Goal: Task Accomplishment & Management: Manage account settings

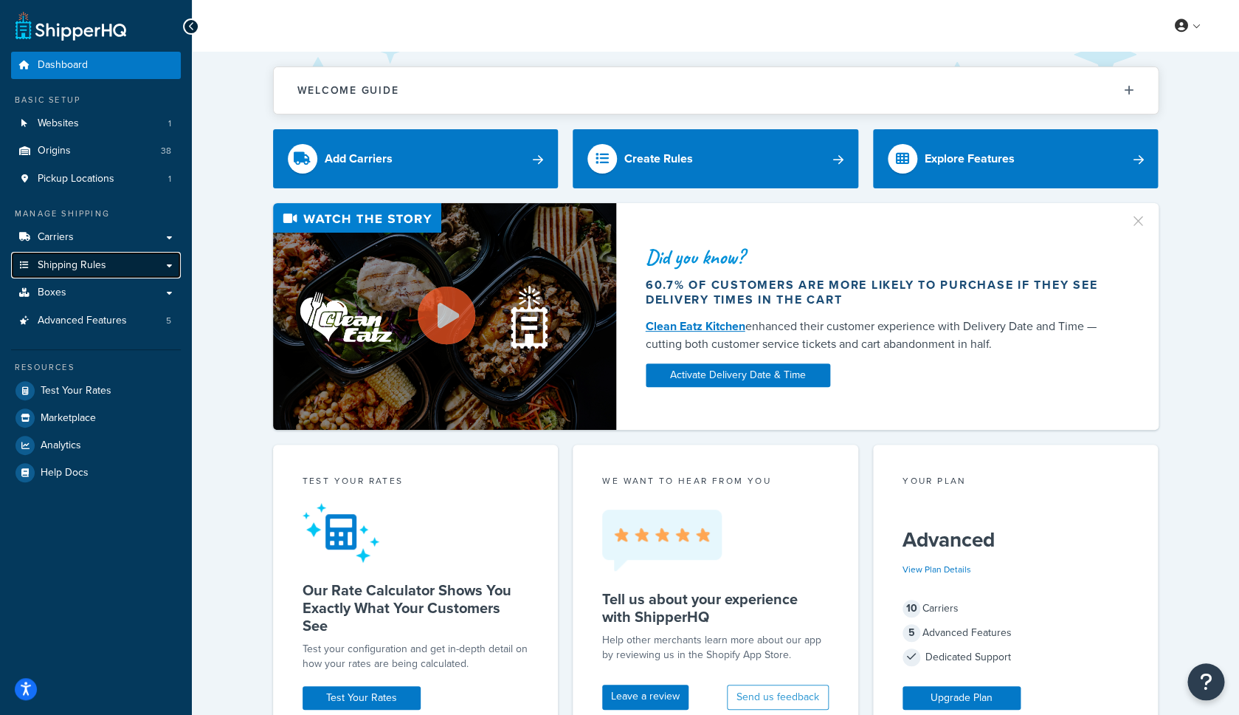
click at [84, 260] on span "Shipping Rules" at bounding box center [72, 265] width 69 height 13
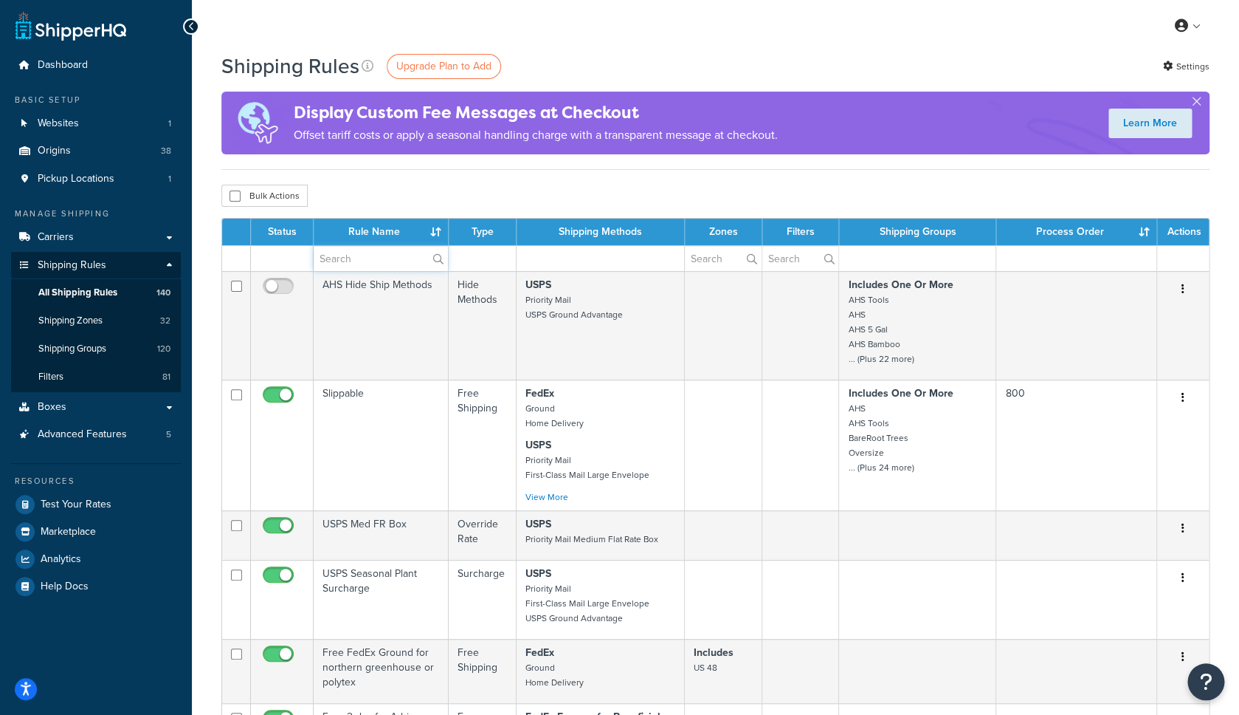
click at [381, 261] on input "text" at bounding box center [381, 258] width 134 height 25
paste input "Annie's Annuals and Seed Packs"
type input "Annie's Annuals and Seed Packs"
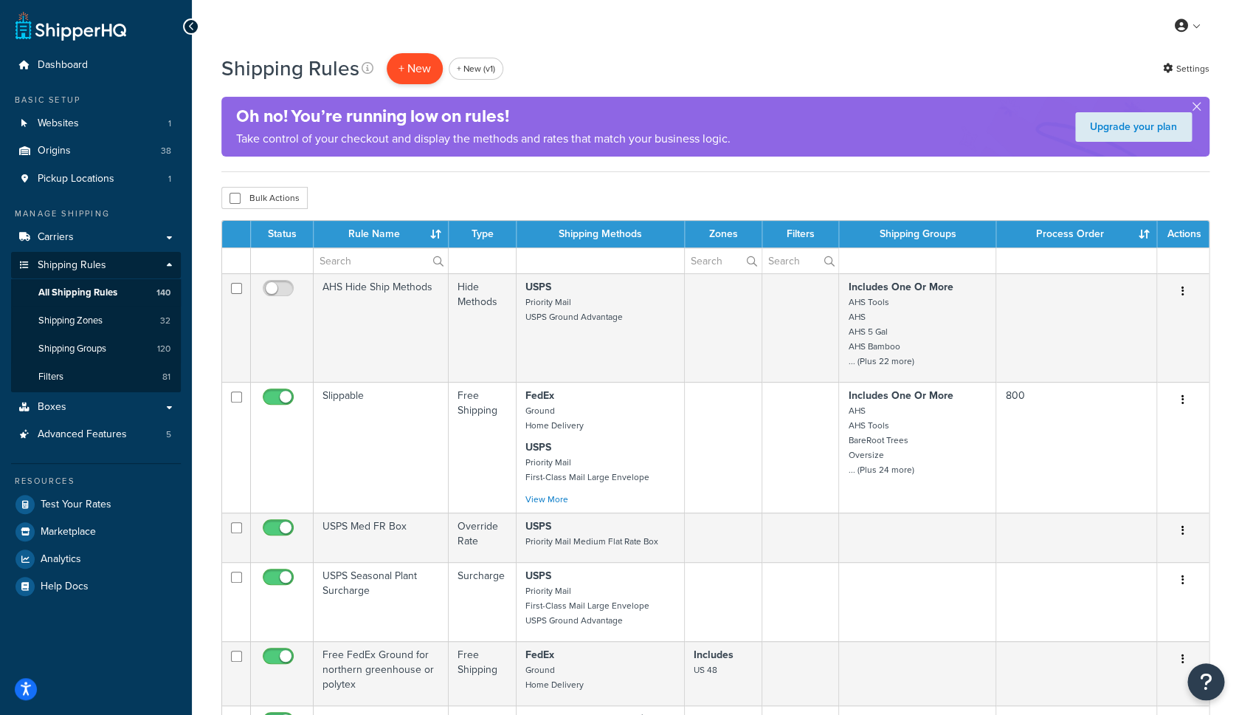
click at [412, 78] on p "+ New" at bounding box center [415, 68] width 56 height 30
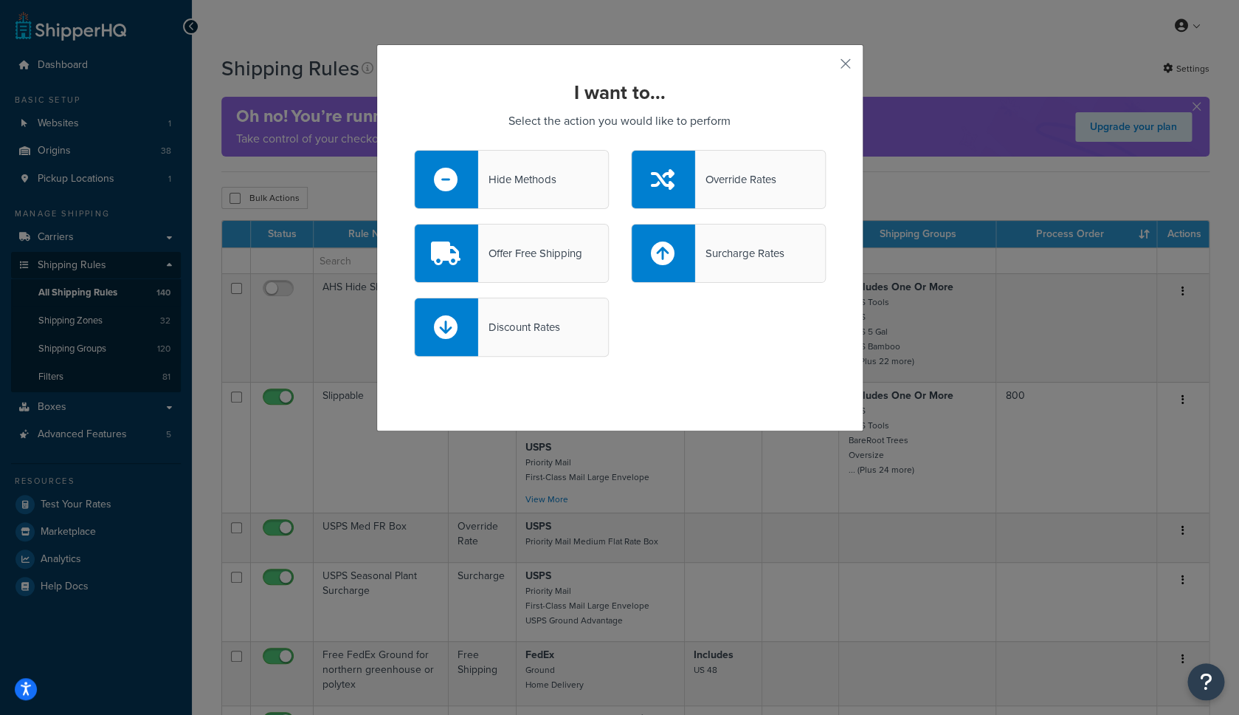
click at [523, 239] on div "Offer Free Shipping" at bounding box center [511, 253] width 195 height 59
click at [0, 0] on input "Offer Free Shipping" at bounding box center [0, 0] width 0 height 0
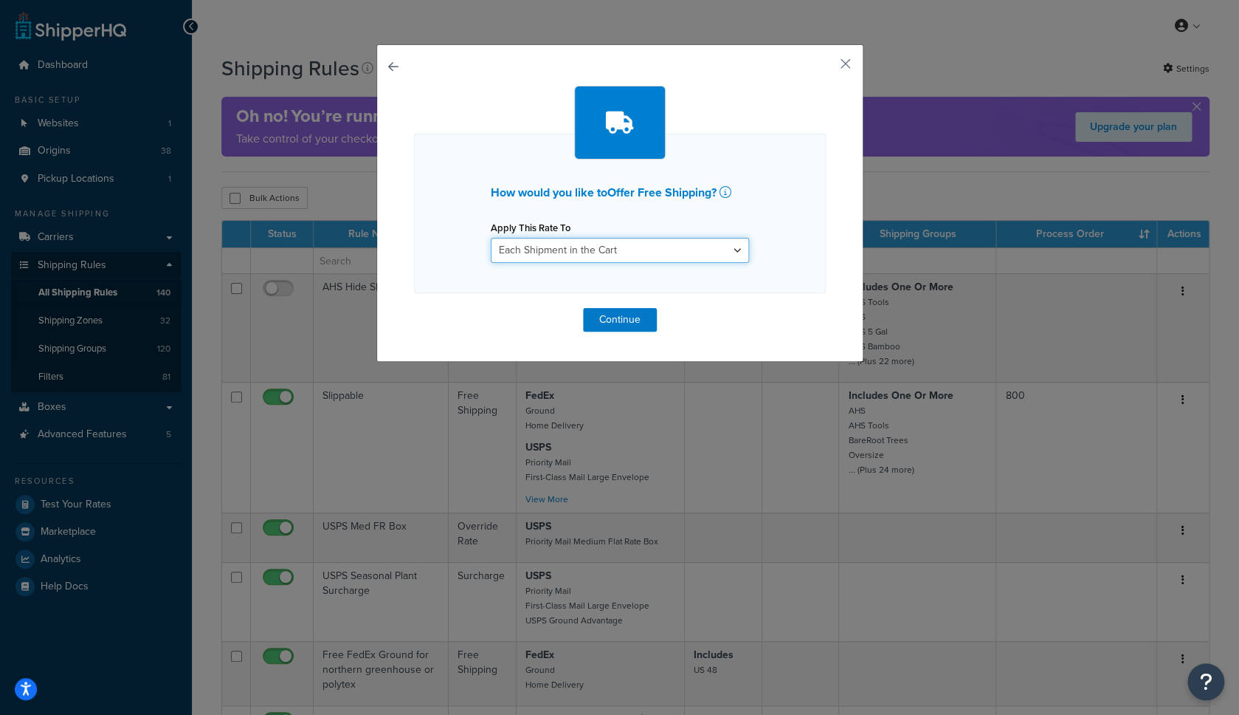
select select "SHIPPING_GROUP"
click option "Each Shipping Group in the Cart" at bounding box center [0, 0] width 0 height 0
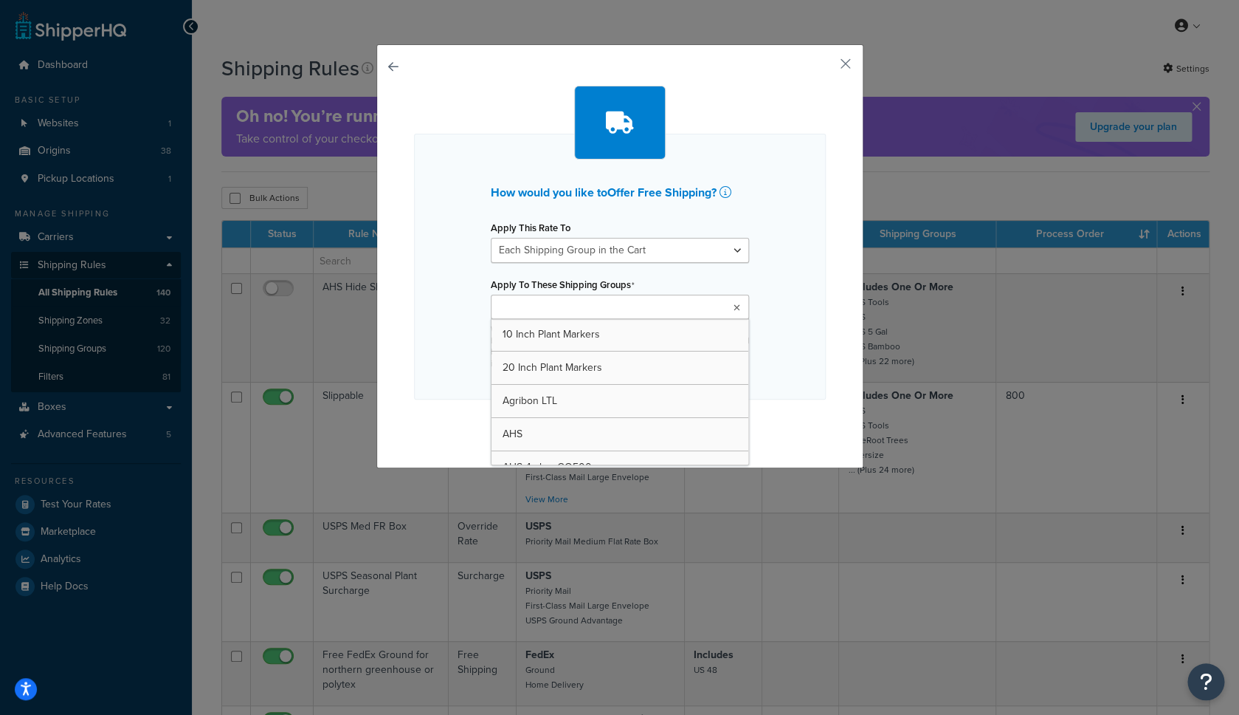
click at [546, 312] on input "Apply To These Shipping Groups" at bounding box center [560, 308] width 131 height 16
type input "see"
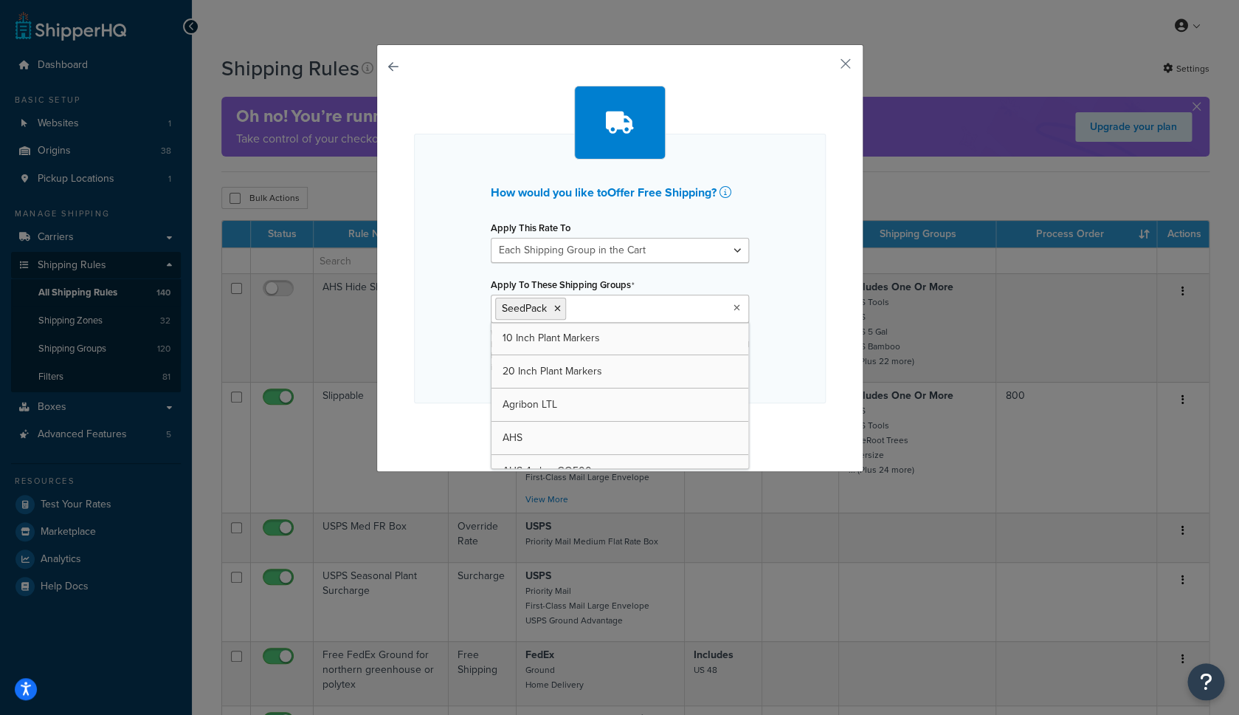
click at [761, 290] on div "How would you like to Offer Free Shipping ? Apply This Rate To Each Shipment in…" at bounding box center [620, 268] width 412 height 269
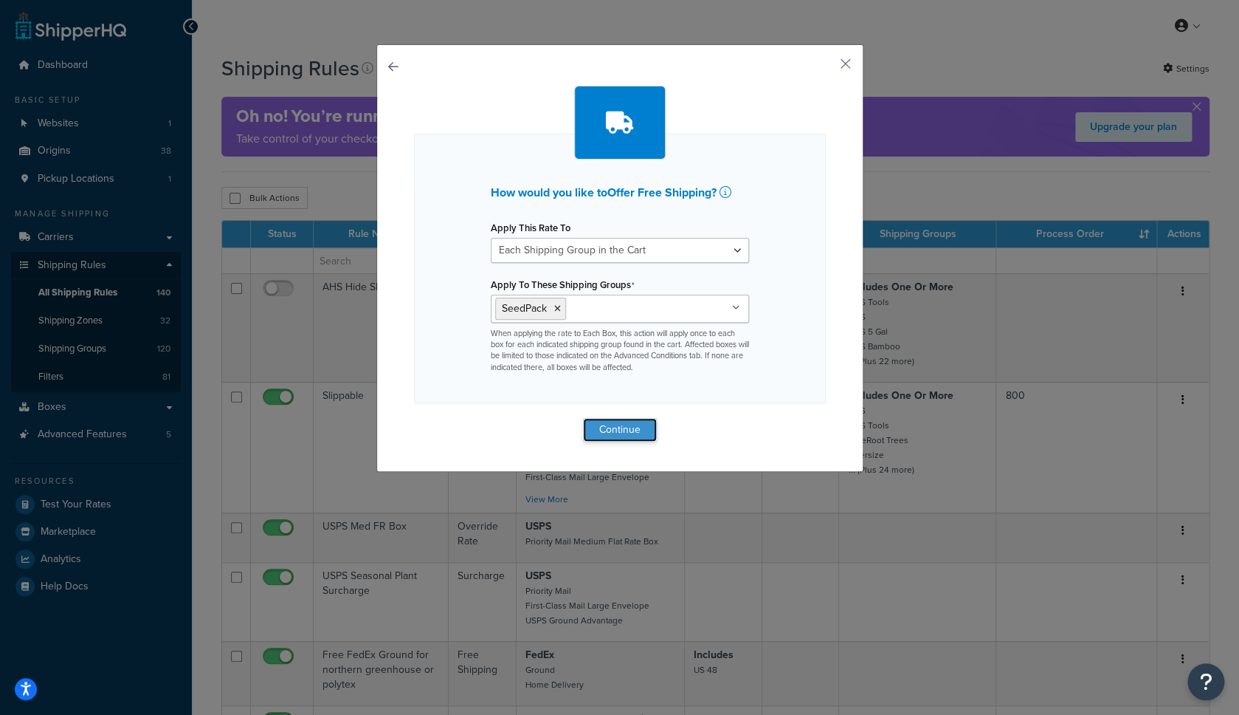
click at [631, 430] on button "Continue" at bounding box center [620, 430] width 74 height 24
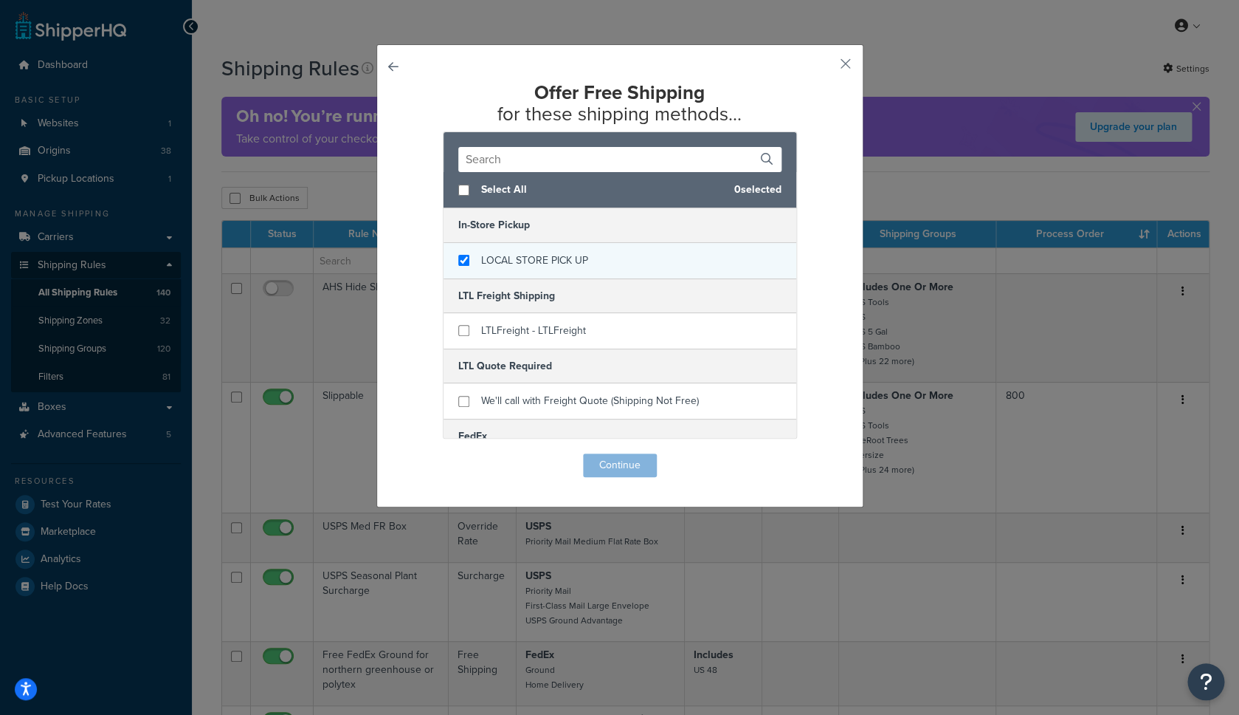
checkbox input "true"
click at [548, 267] on span "LOCAL STORE PICK UP" at bounding box center [534, 260] width 107 height 16
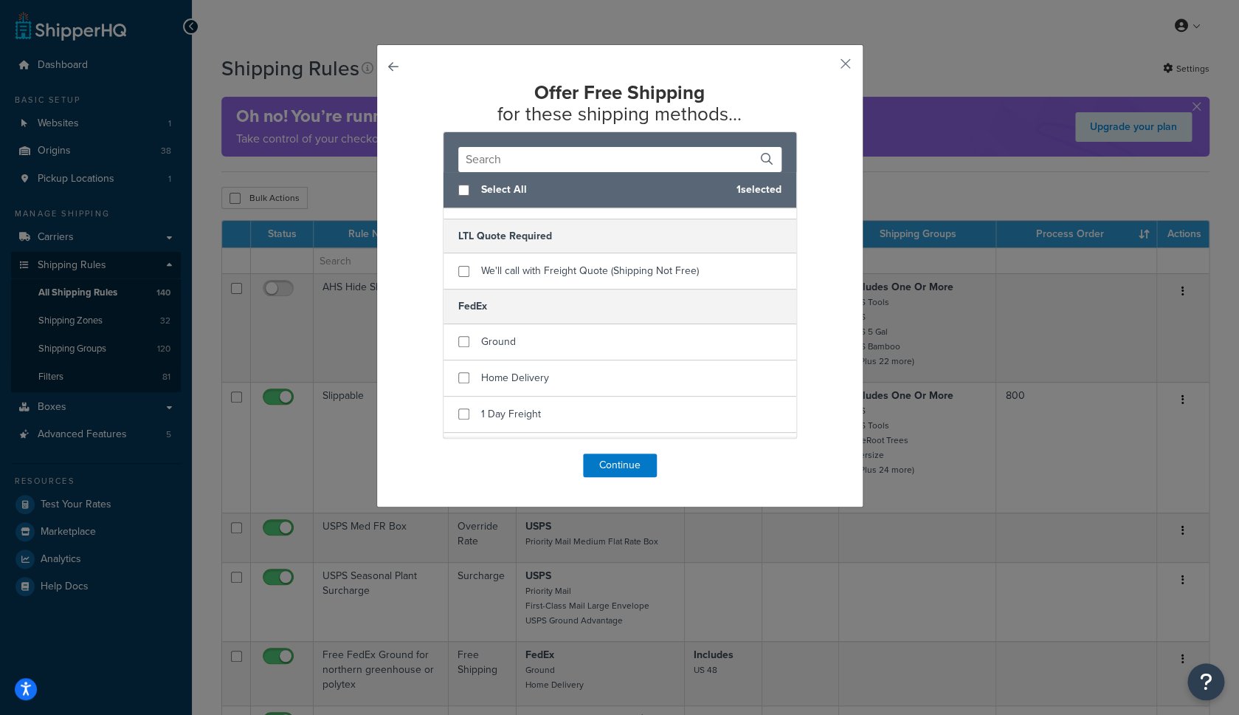
scroll to position [139, 0]
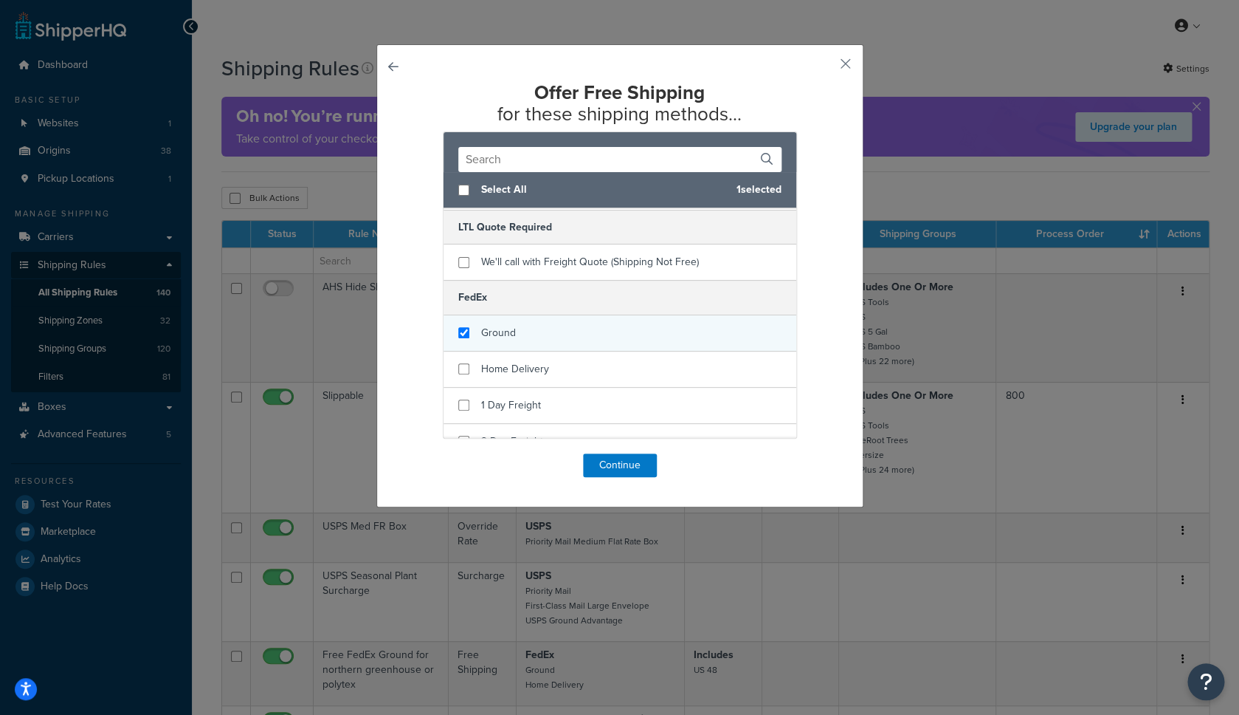
checkbox input "true"
click at [509, 331] on span "Ground" at bounding box center [498, 333] width 35 height 16
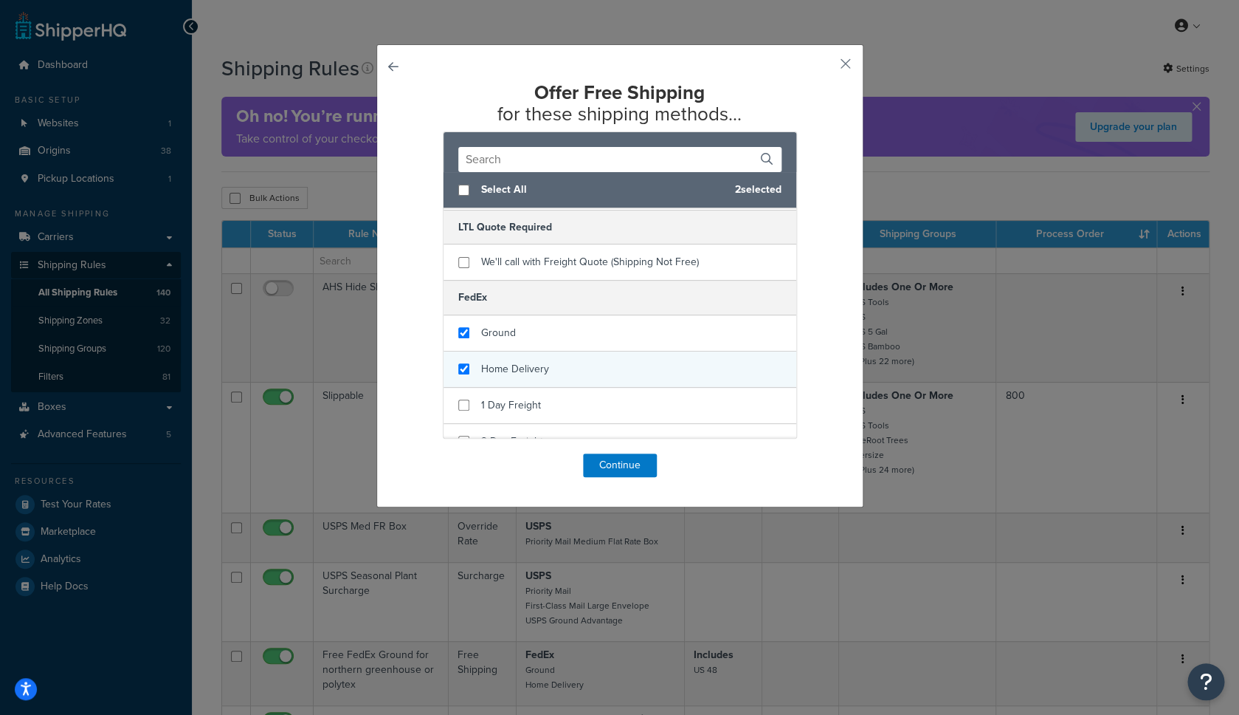
checkbox input "true"
click at [509, 360] on div "Home Delivery" at bounding box center [515, 369] width 68 height 21
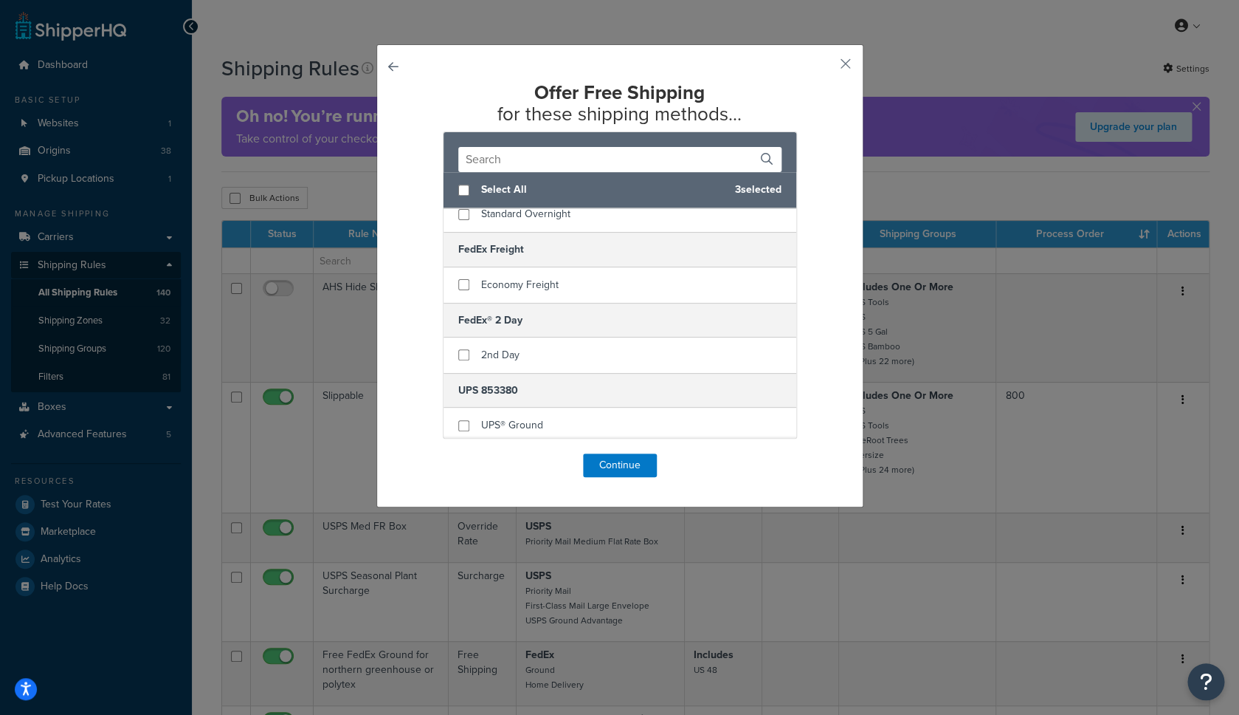
scroll to position [579, 0]
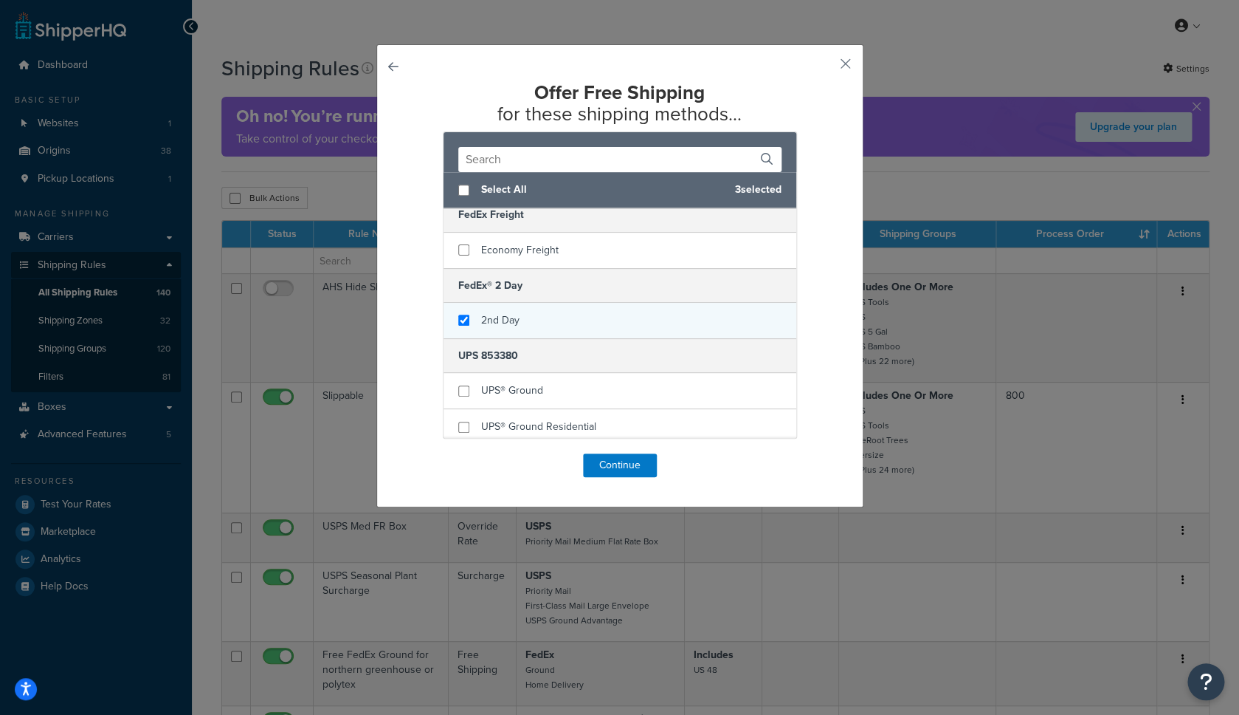
checkbox input "true"
click at [499, 323] on span "2nd Day" at bounding box center [500, 320] width 38 height 16
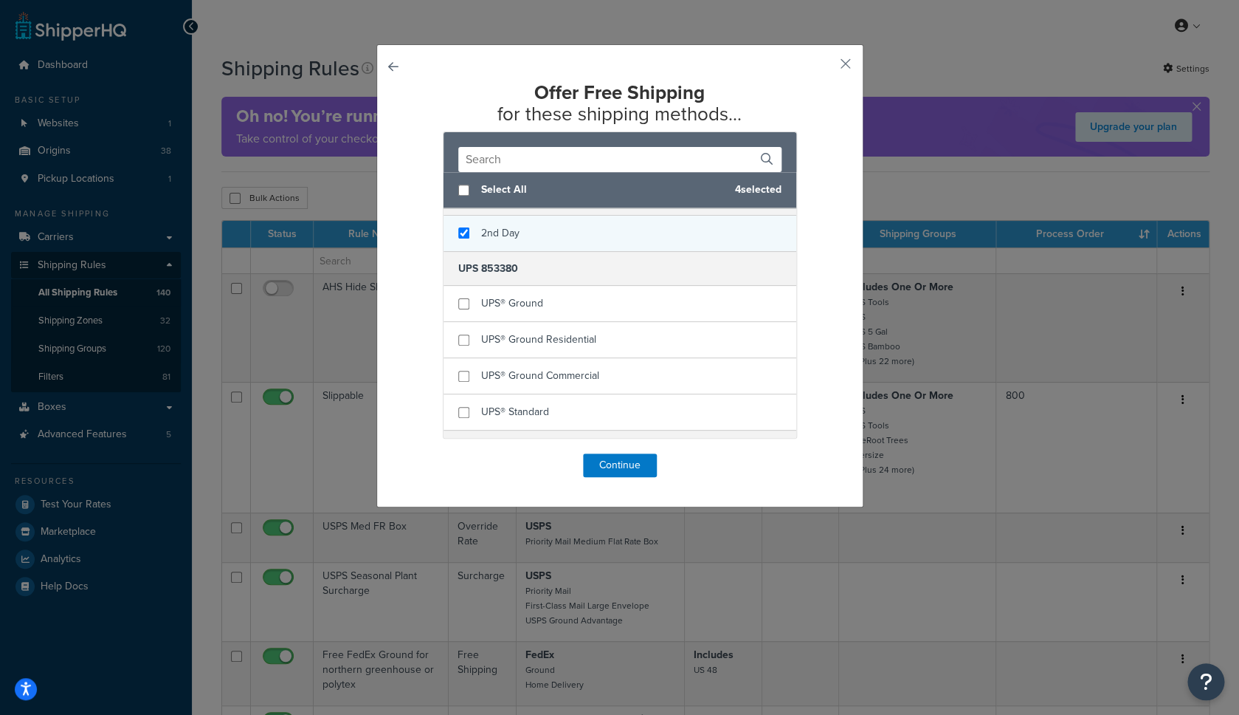
scroll to position [675, 0]
checkbox input "true"
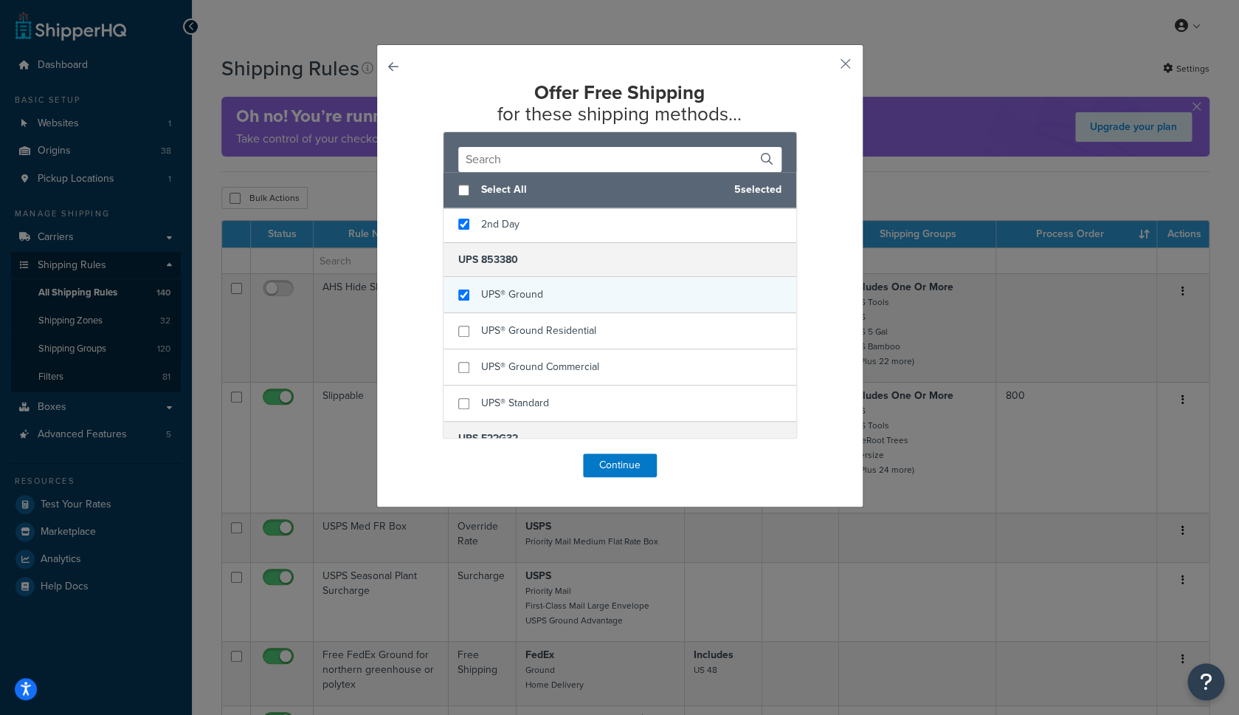
drag, startPoint x: 499, startPoint y: 323, endPoint x: 516, endPoint y: 305, distance: 25.1
click at [516, 305] on div "UPS® Ground" at bounding box center [512, 294] width 62 height 21
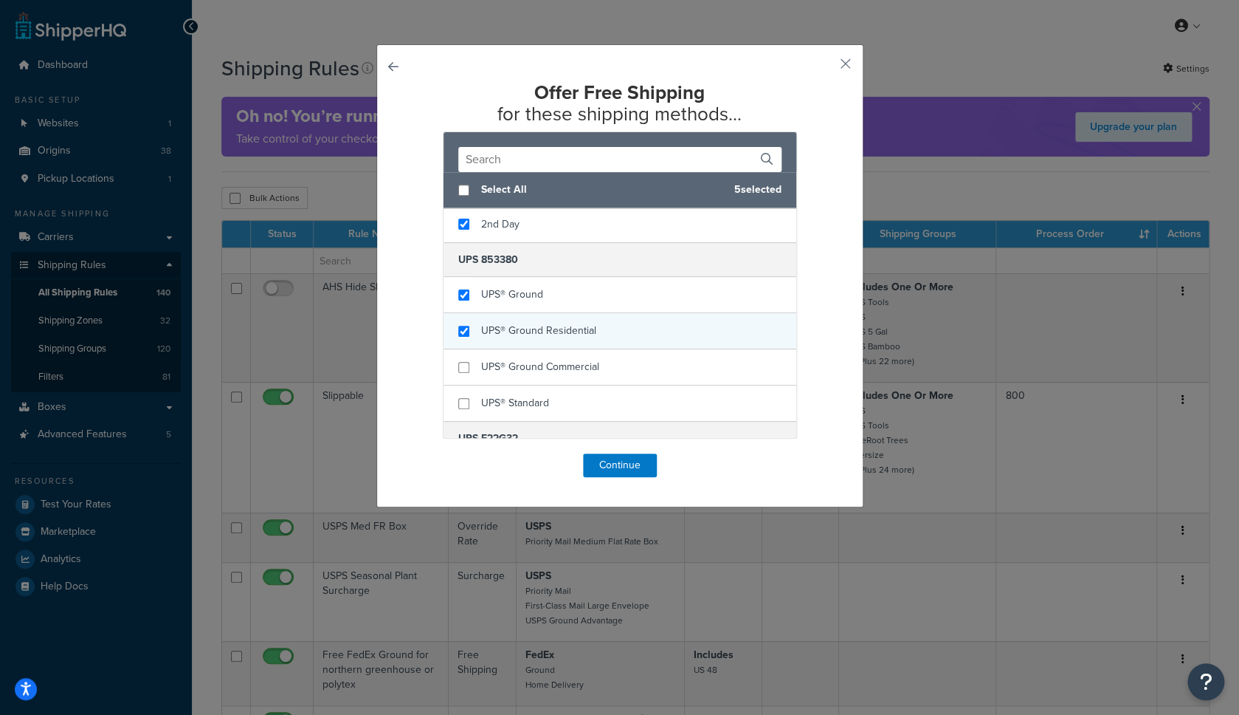
checkbox input "true"
click at [514, 328] on span "UPS® Ground Residential" at bounding box center [538, 331] width 115 height 16
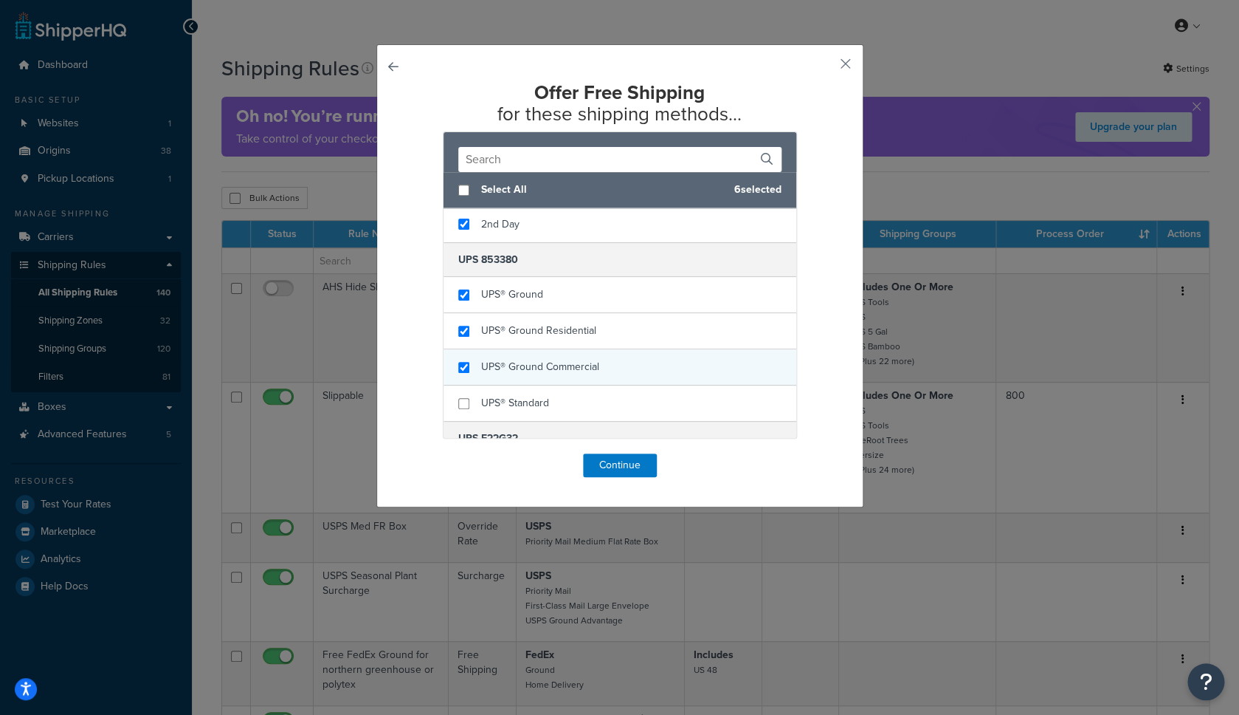
checkbox input "true"
click at [509, 363] on span "UPS® Ground Commercial" at bounding box center [540, 367] width 118 height 16
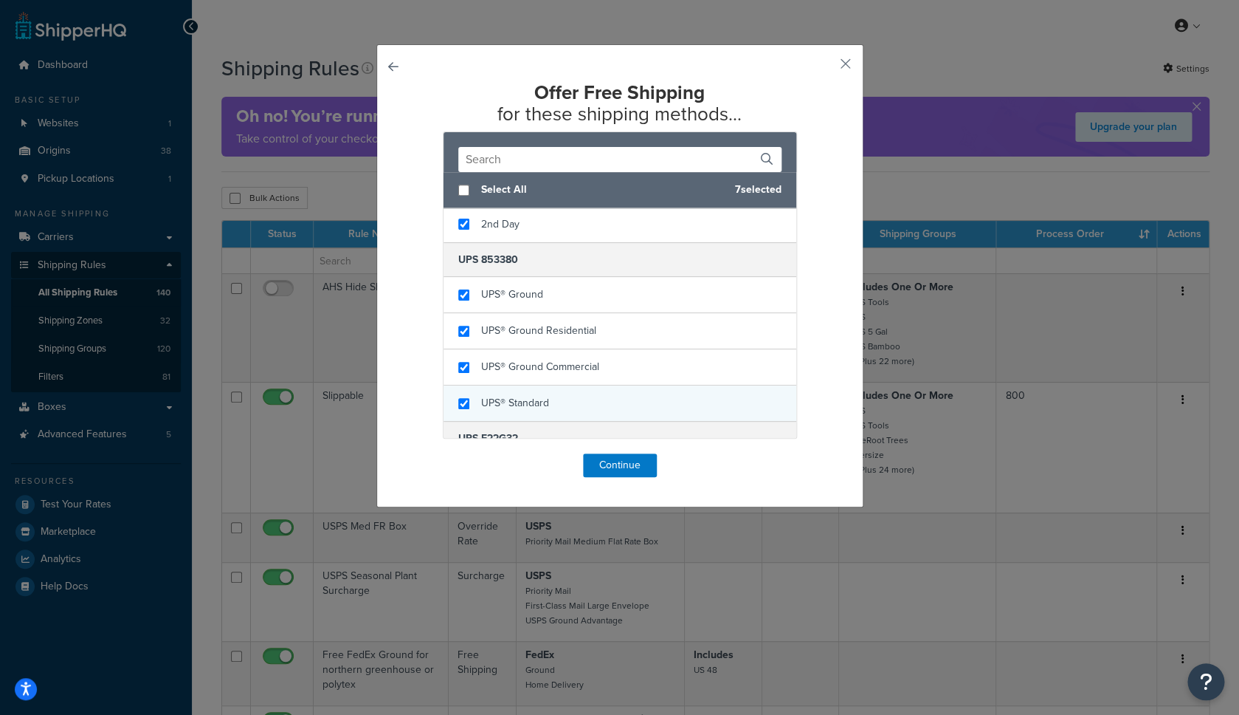
checkbox input "true"
click at [509, 390] on div "UPS® Standard" at bounding box center [620, 402] width 353 height 35
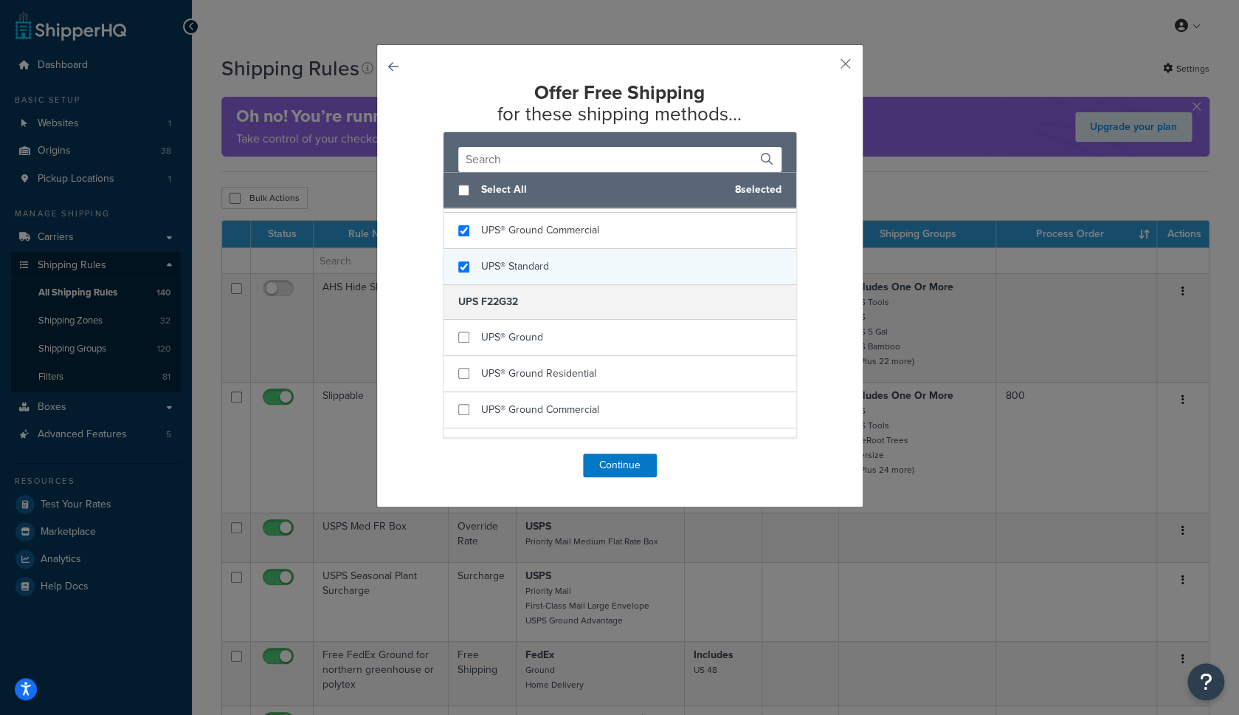
scroll to position [829, 0]
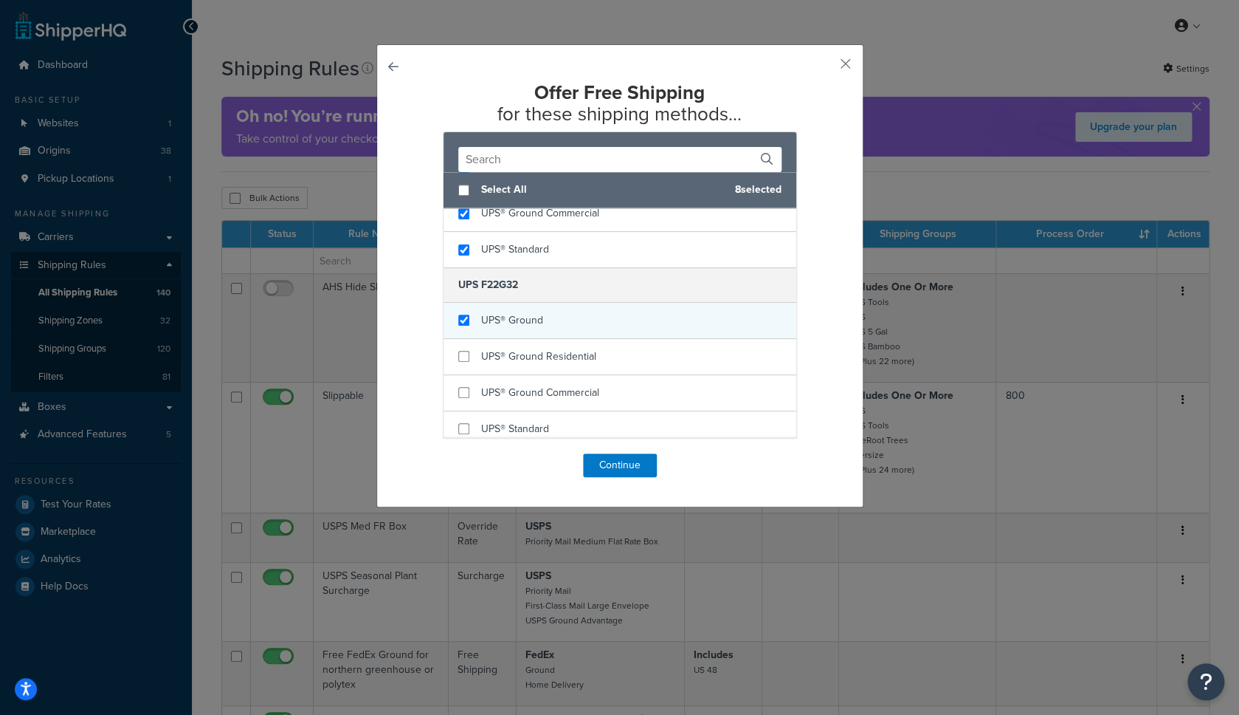
checkbox input "true"
click at [506, 326] on span "UPS® Ground" at bounding box center [512, 320] width 62 height 16
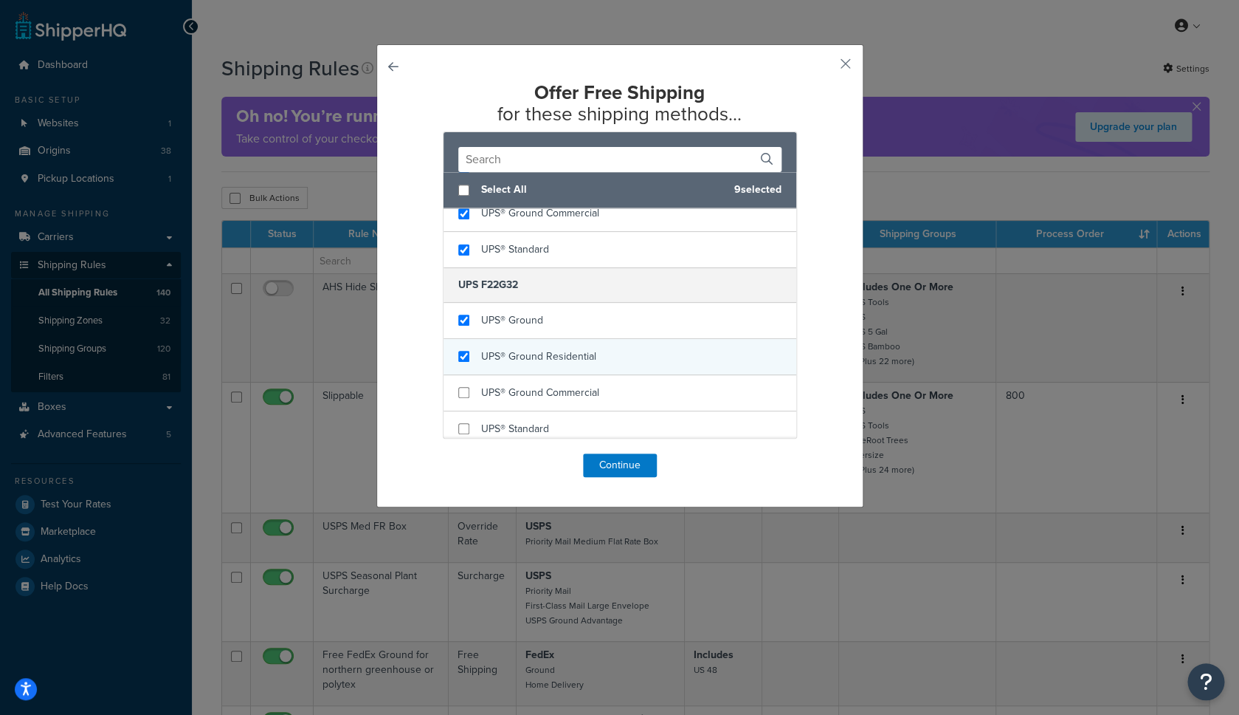
checkbox input "true"
click at [506, 343] on div "UPS® Ground Residential" at bounding box center [620, 357] width 353 height 36
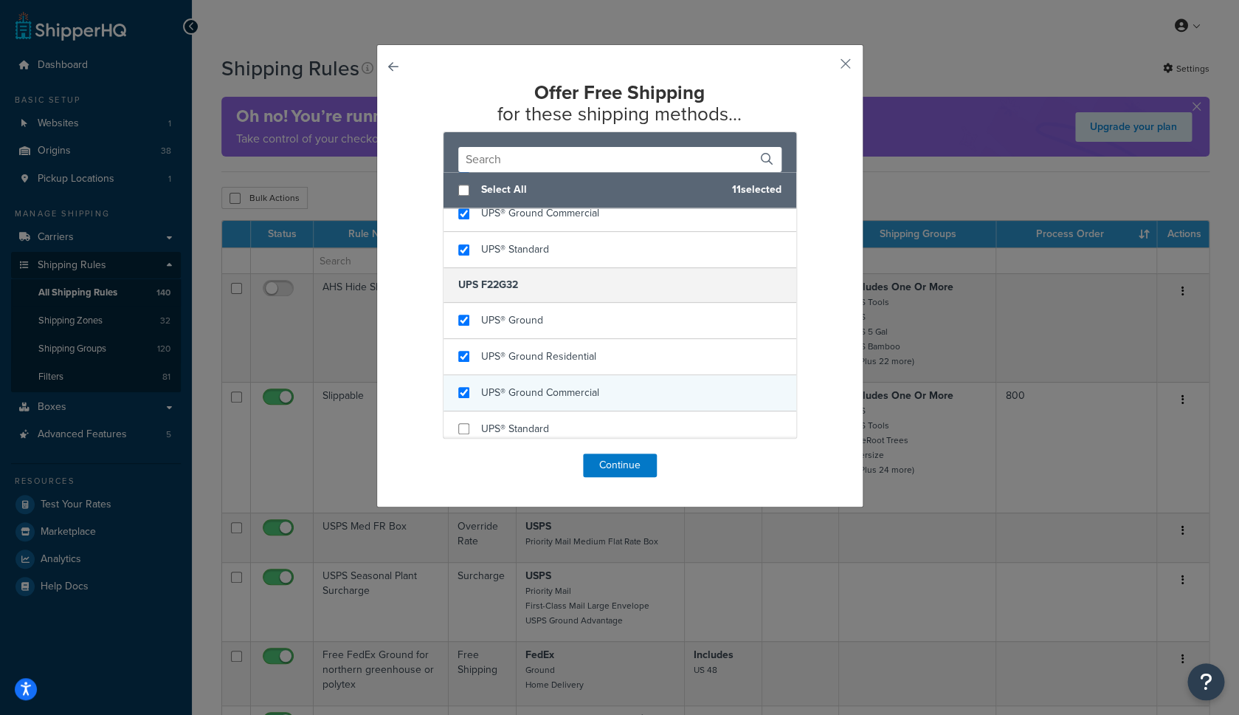
click at [506, 390] on span "UPS® Ground Commercial" at bounding box center [540, 393] width 118 height 16
click at [506, 408] on div "UPS® Ground Commercial" at bounding box center [620, 393] width 353 height 36
checkbox input "true"
click at [506, 408] on div "UPS® Ground Commercial" at bounding box center [620, 393] width 353 height 36
checkbox input "true"
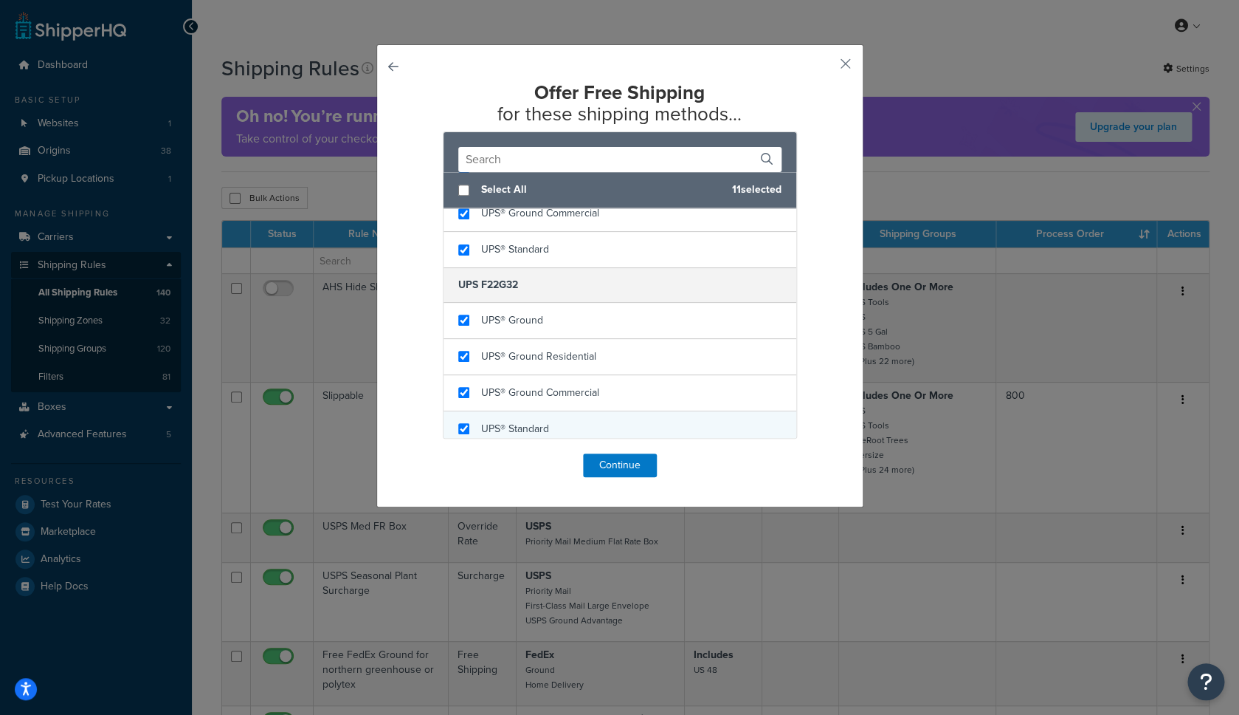
click at [506, 425] on span "UPS® Standard" at bounding box center [515, 429] width 68 height 16
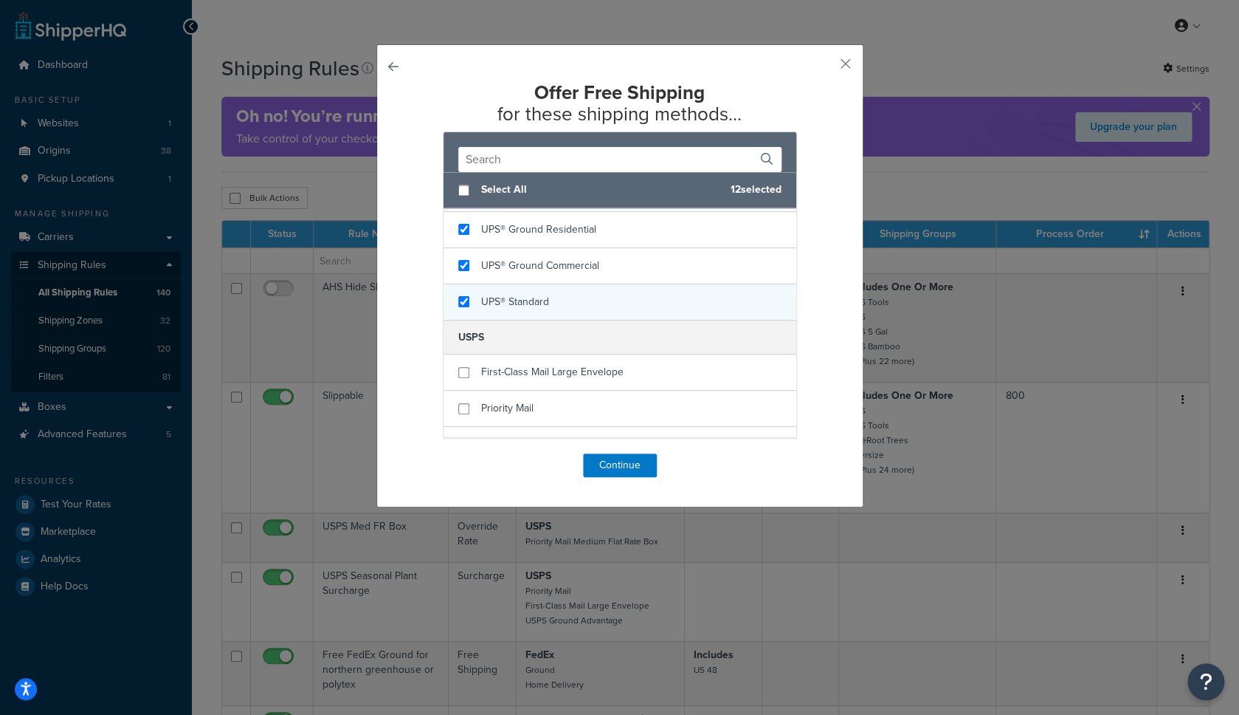
scroll to position [980, 0]
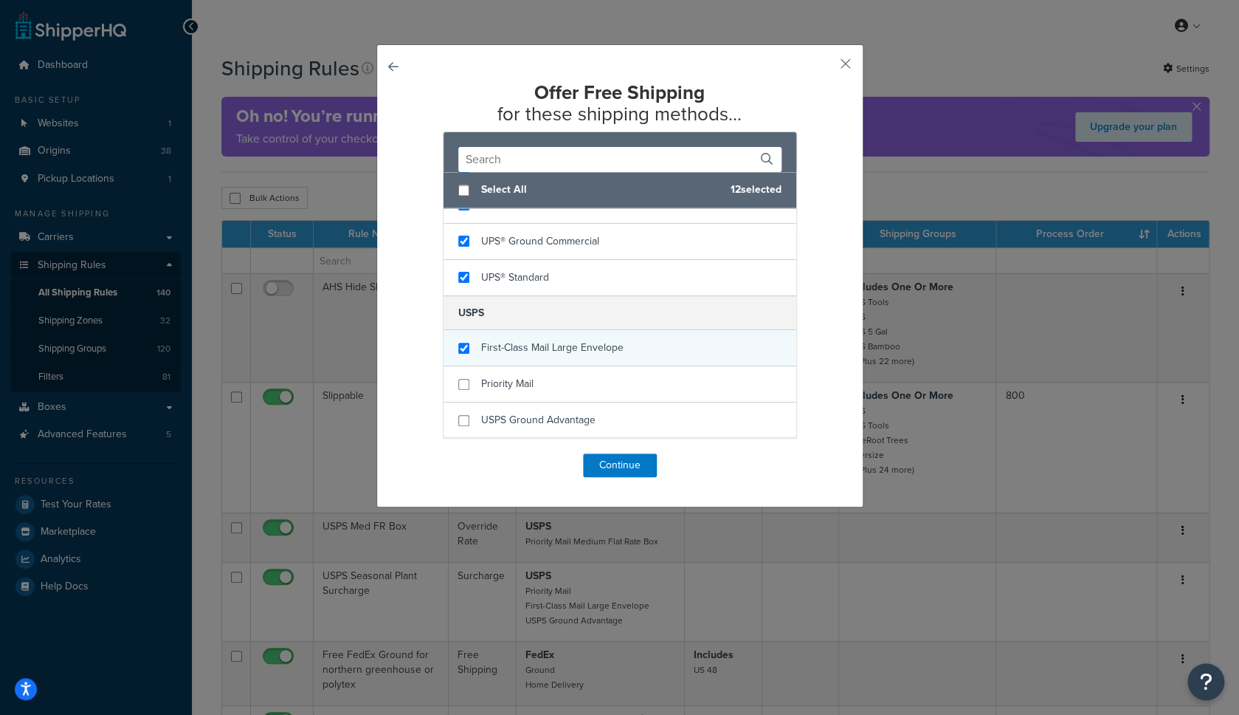
checkbox input "true"
click at [508, 354] on span "First-Class Mail Large Envelope" at bounding box center [552, 348] width 142 height 16
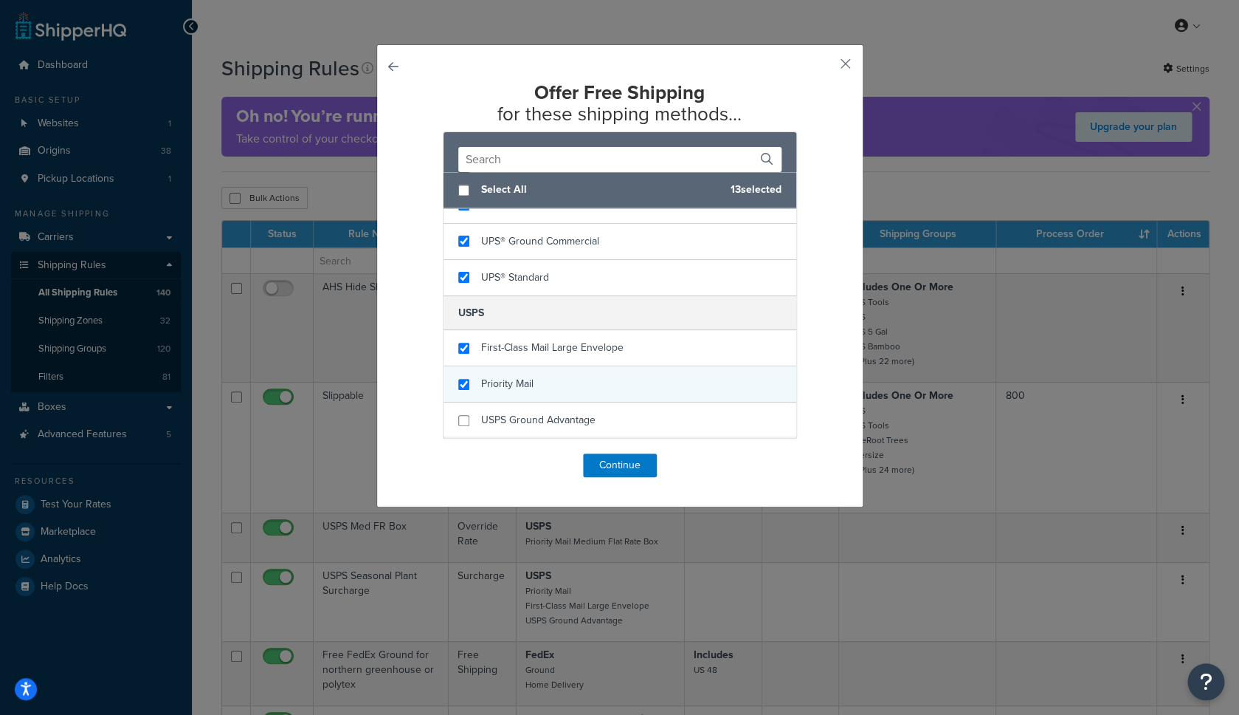
checkbox input "true"
click at [508, 376] on div "Priority Mail" at bounding box center [507, 384] width 52 height 21
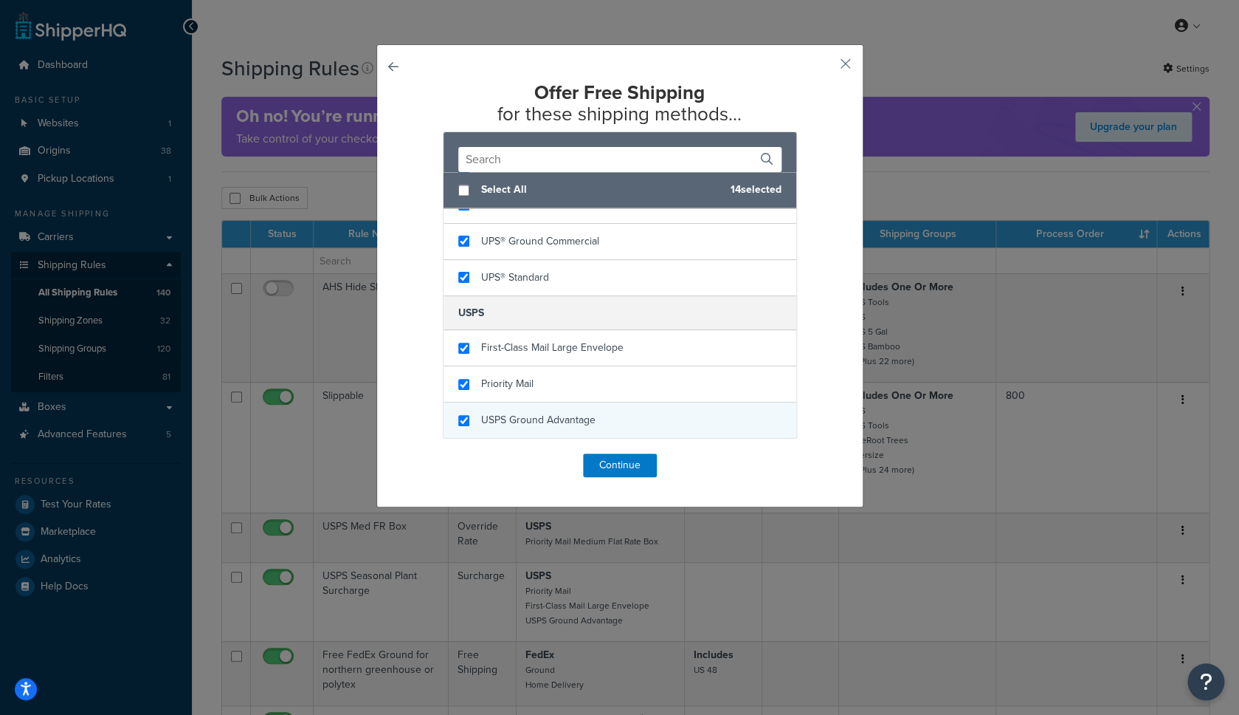
checkbox input "true"
click at [508, 419] on span "USPS Ground Advantage" at bounding box center [538, 420] width 114 height 16
click at [606, 467] on button "Continue" at bounding box center [620, 465] width 74 height 24
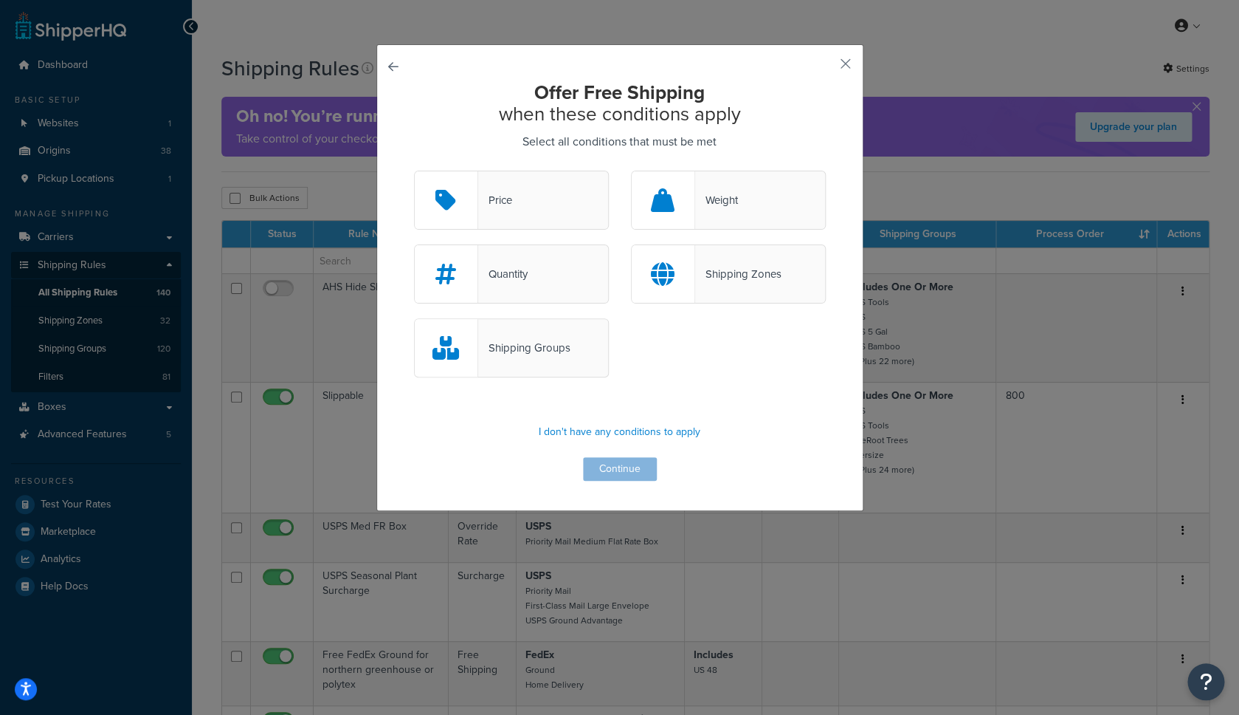
click at [526, 342] on div "Shipping Groups" at bounding box center [524, 347] width 92 height 21
click at [0, 0] on input "Shipping Groups" at bounding box center [0, 0] width 0 height 0
click at [615, 477] on button "Continue" at bounding box center [620, 469] width 74 height 24
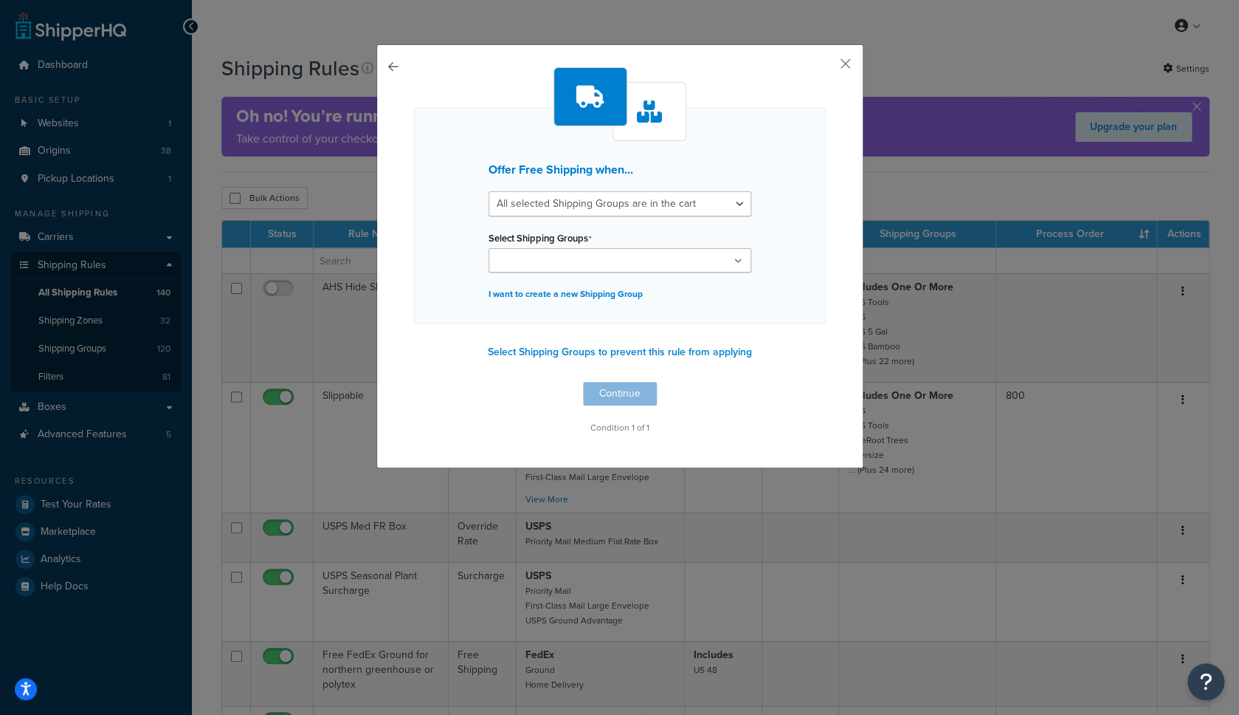
click at [550, 260] on input "Select Shipping Groups" at bounding box center [558, 261] width 131 height 16
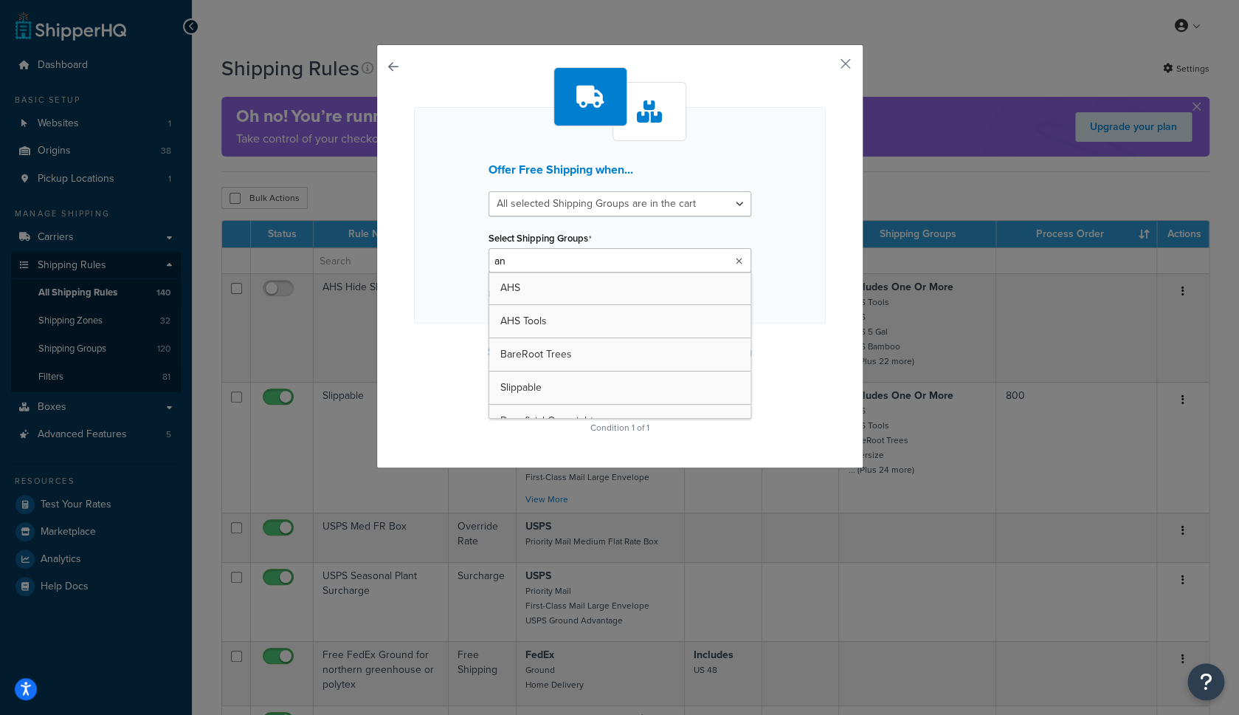
type input "ann"
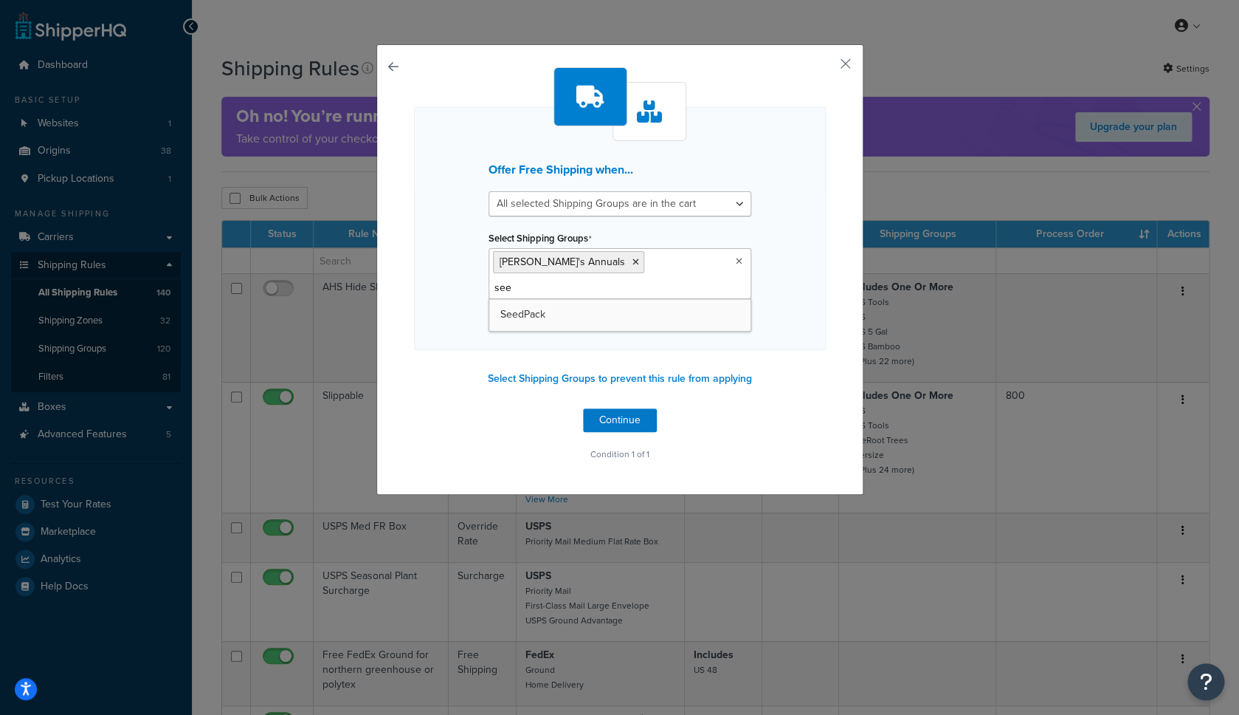
type input "seed"
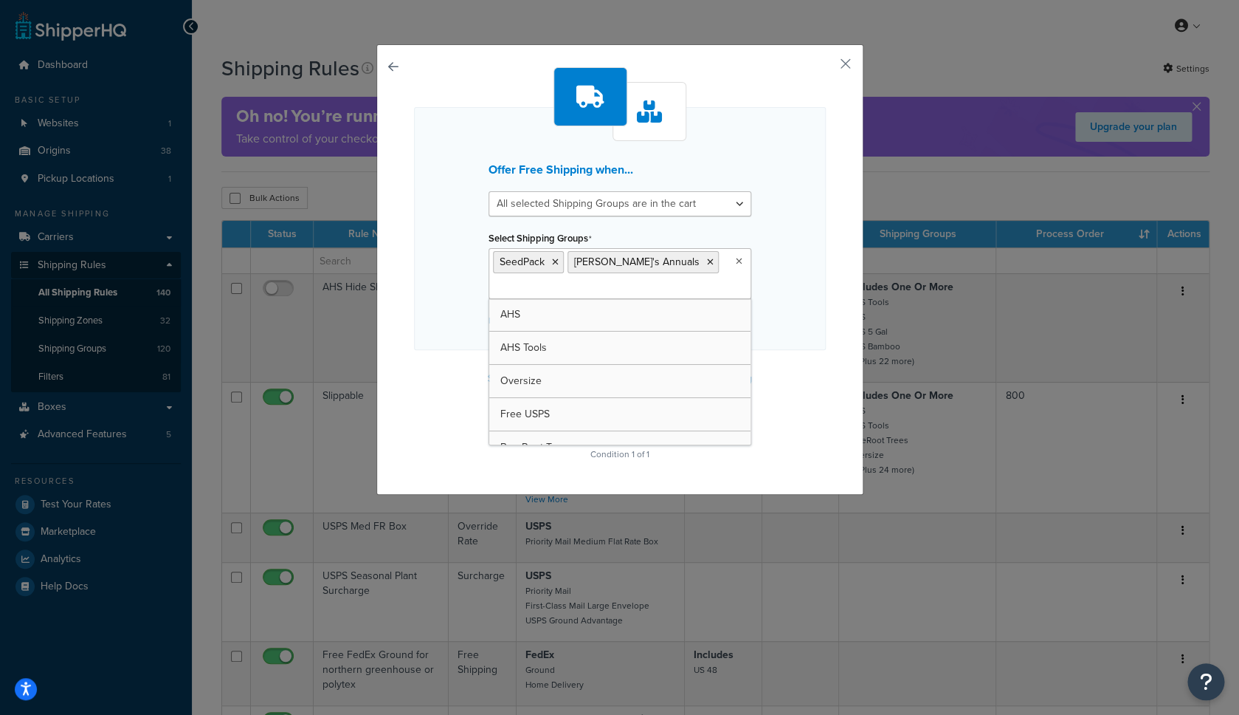
click at [774, 269] on div "Offer Free Shipping when... All selected Shipping Groups are in the cart Any se…" at bounding box center [620, 228] width 412 height 243
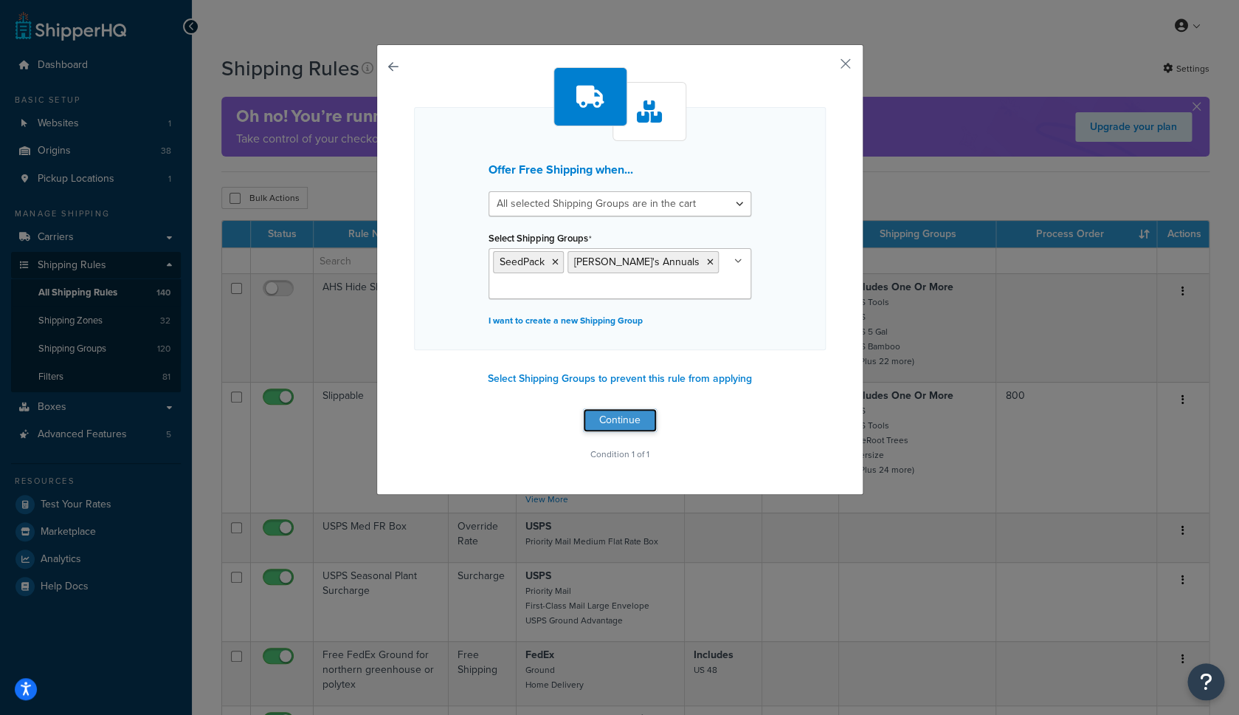
click at [627, 415] on button "Continue" at bounding box center [620, 420] width 74 height 24
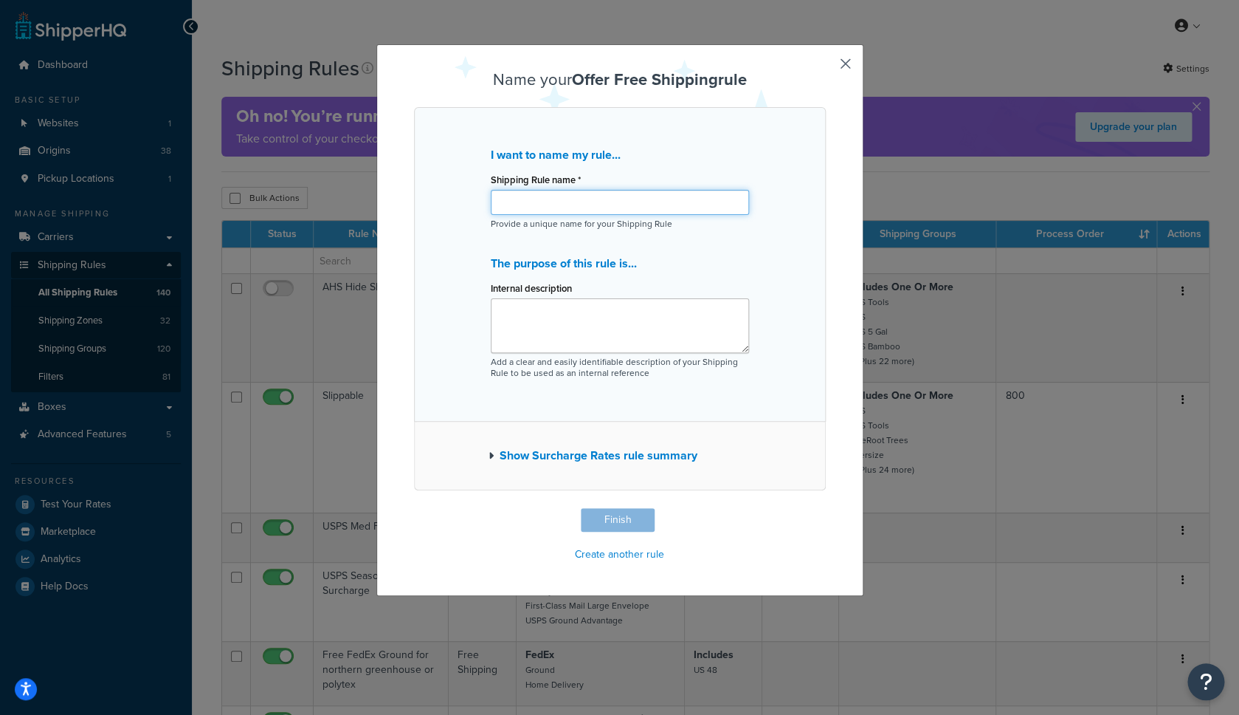
click at [568, 203] on input "Shipping Rule name *" at bounding box center [620, 202] width 258 height 25
type input "Test - Annies Annuals and SeedPacks"
click at [609, 517] on button "Finish" at bounding box center [618, 520] width 74 height 24
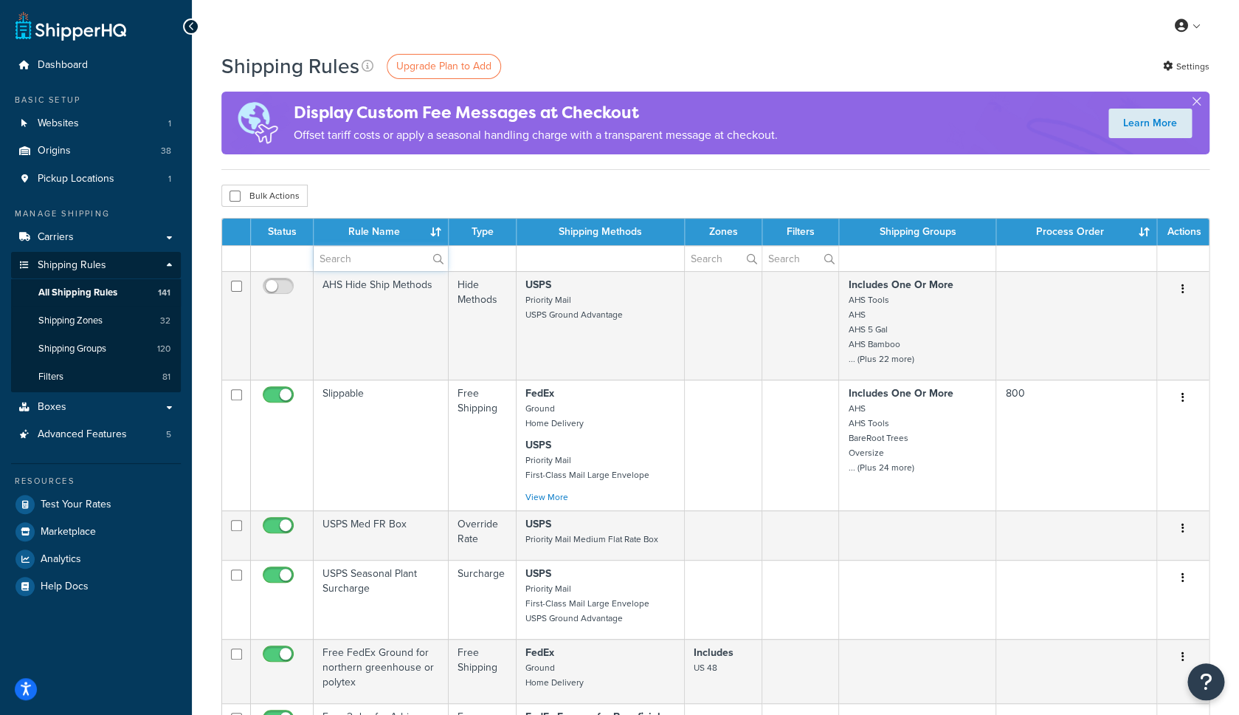
click at [381, 263] on input "text" at bounding box center [381, 258] width 134 height 25
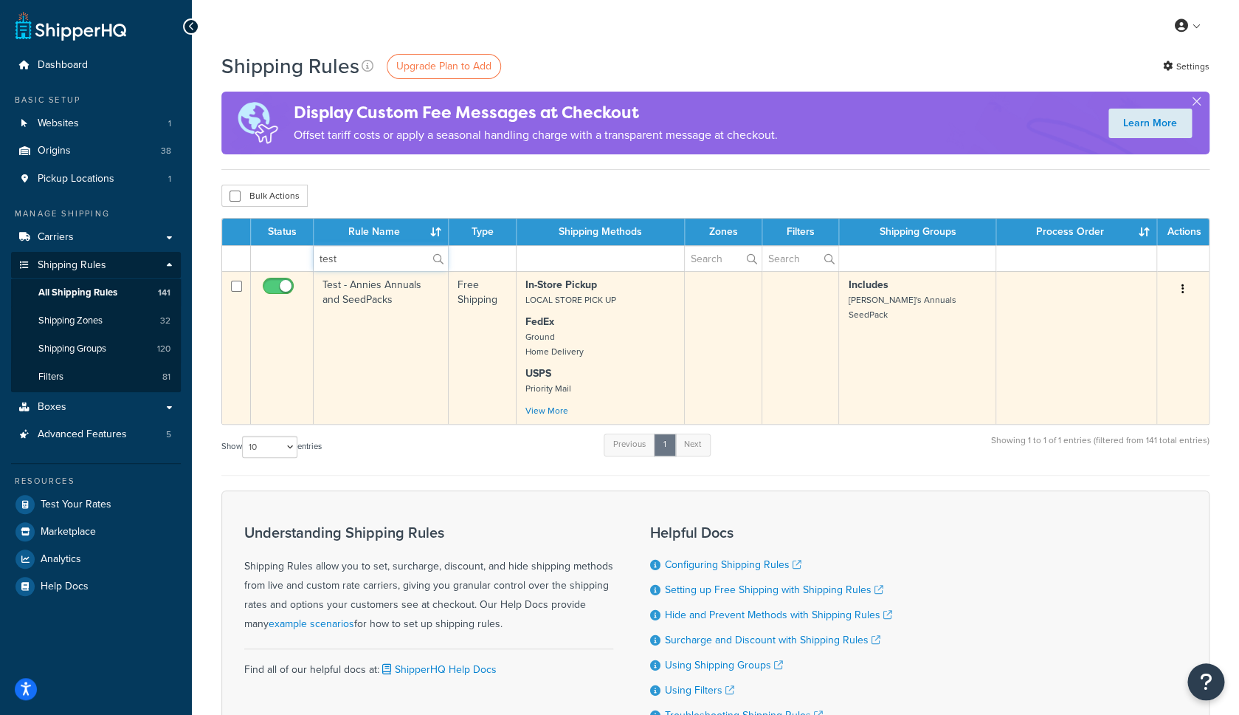
type input "test"
click at [370, 334] on td "Test - Annies Annuals and SeedPacks" at bounding box center [381, 347] width 135 height 153
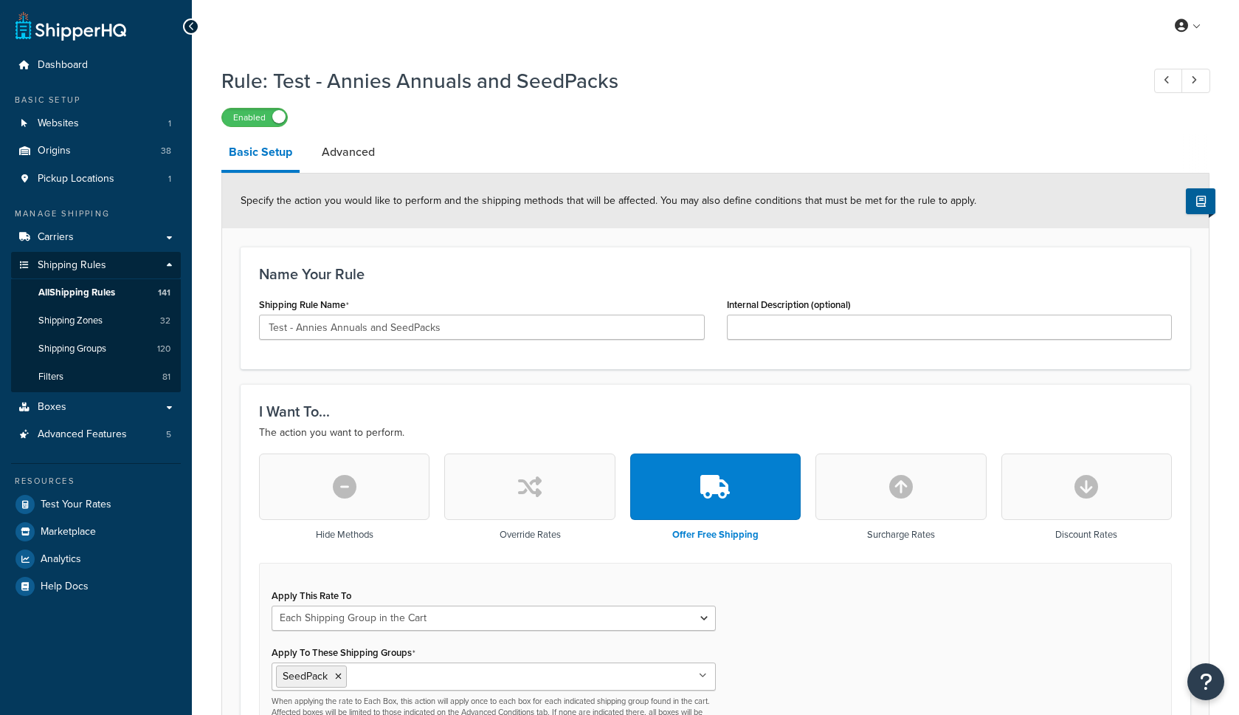
select select "SHIPPING_GROUP"
click at [354, 142] on link "Advanced" at bounding box center [348, 151] width 68 height 35
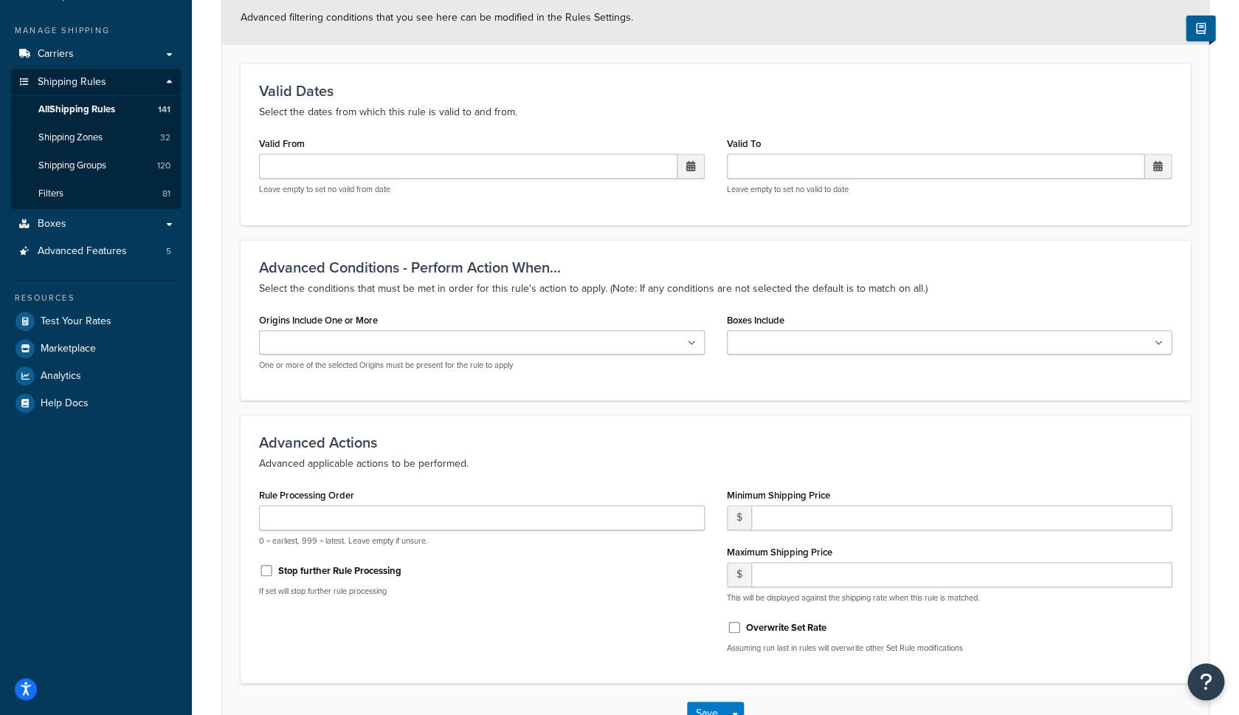
scroll to position [185, 0]
click at [312, 510] on input "Rule Processing Order" at bounding box center [482, 515] width 446 height 25
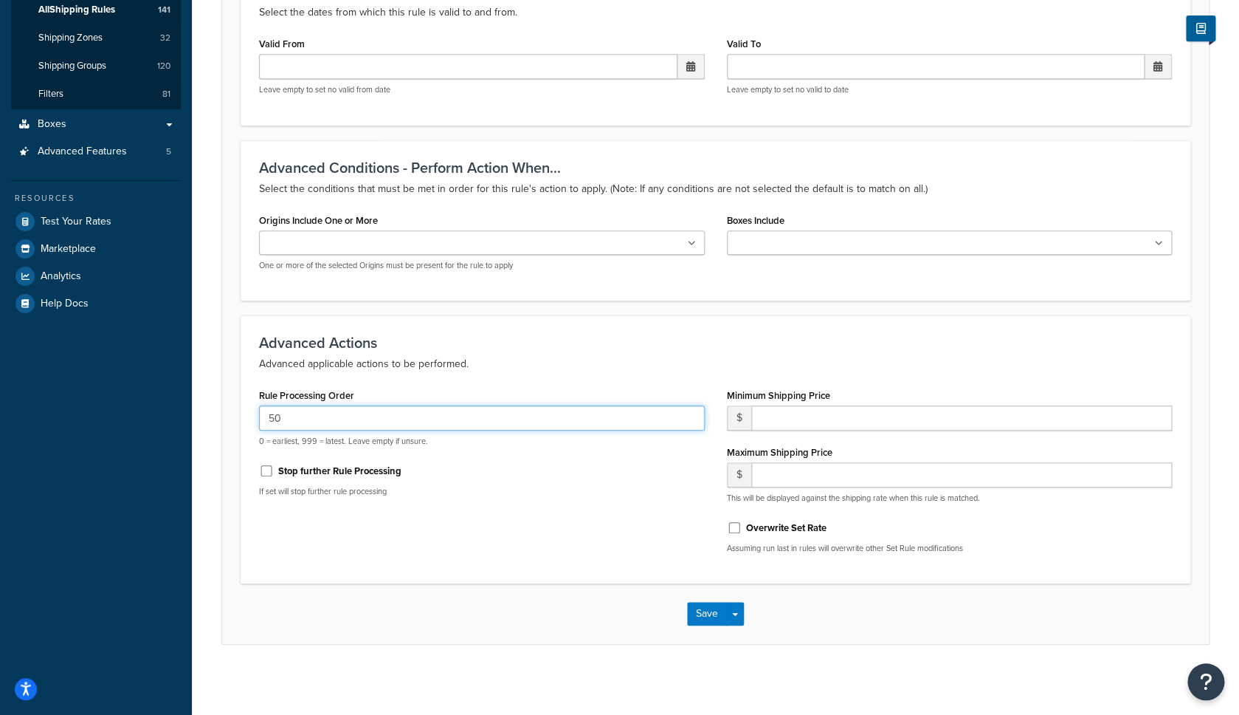
scroll to position [288, 0]
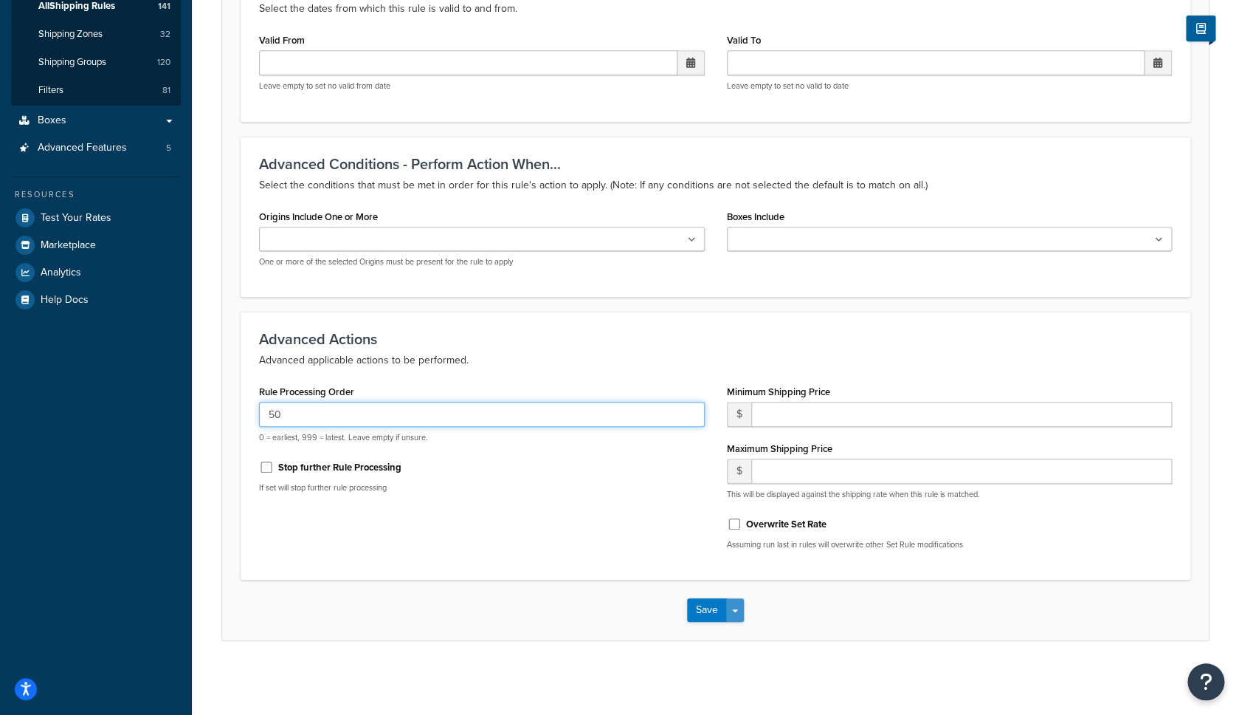
type input "50"
click at [740, 616] on button "Save Dropdown" at bounding box center [735, 610] width 18 height 24
click at [740, 631] on button "Save and Edit" at bounding box center [758, 637] width 142 height 31
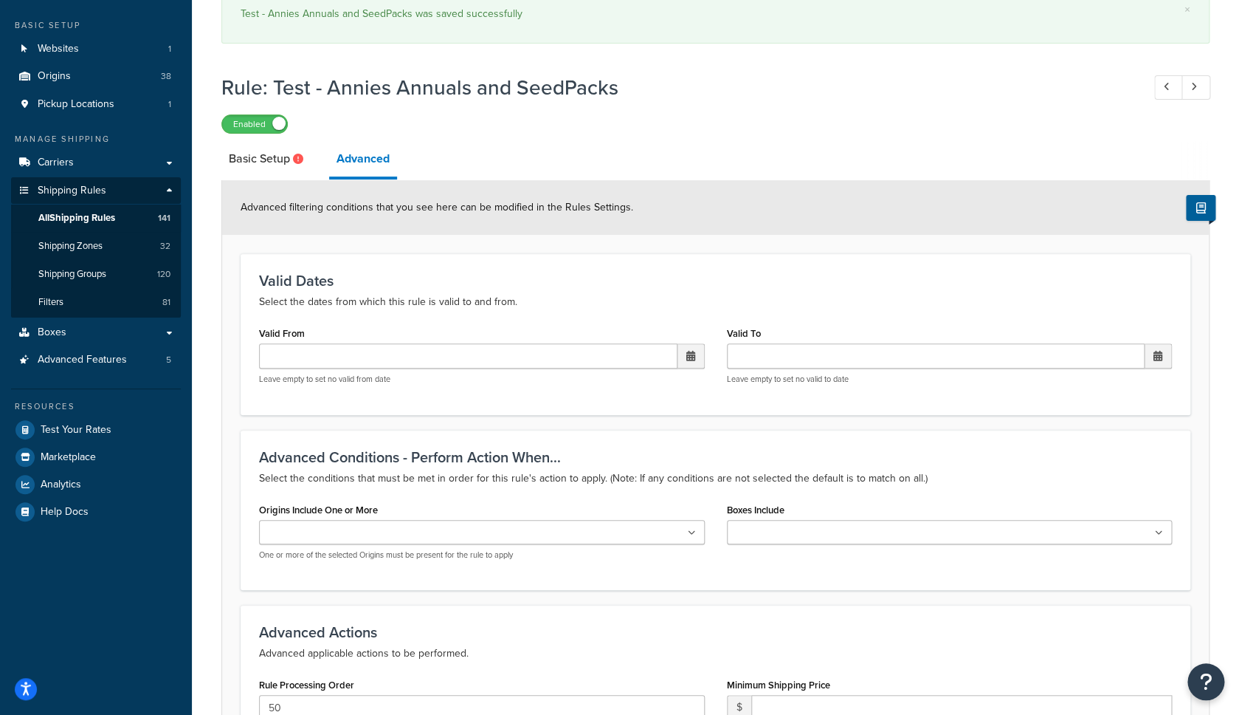
scroll to position [111, 0]
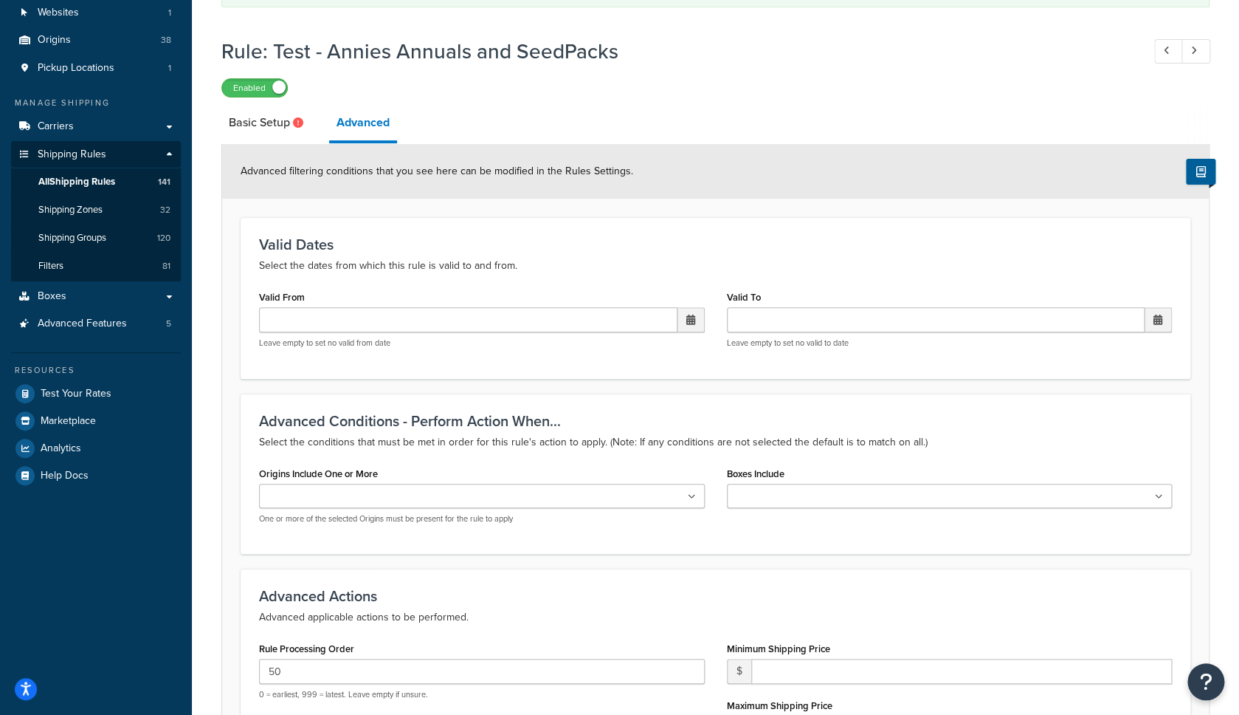
click at [307, 491] on input "Origins Include One or More" at bounding box center [329, 497] width 131 height 16
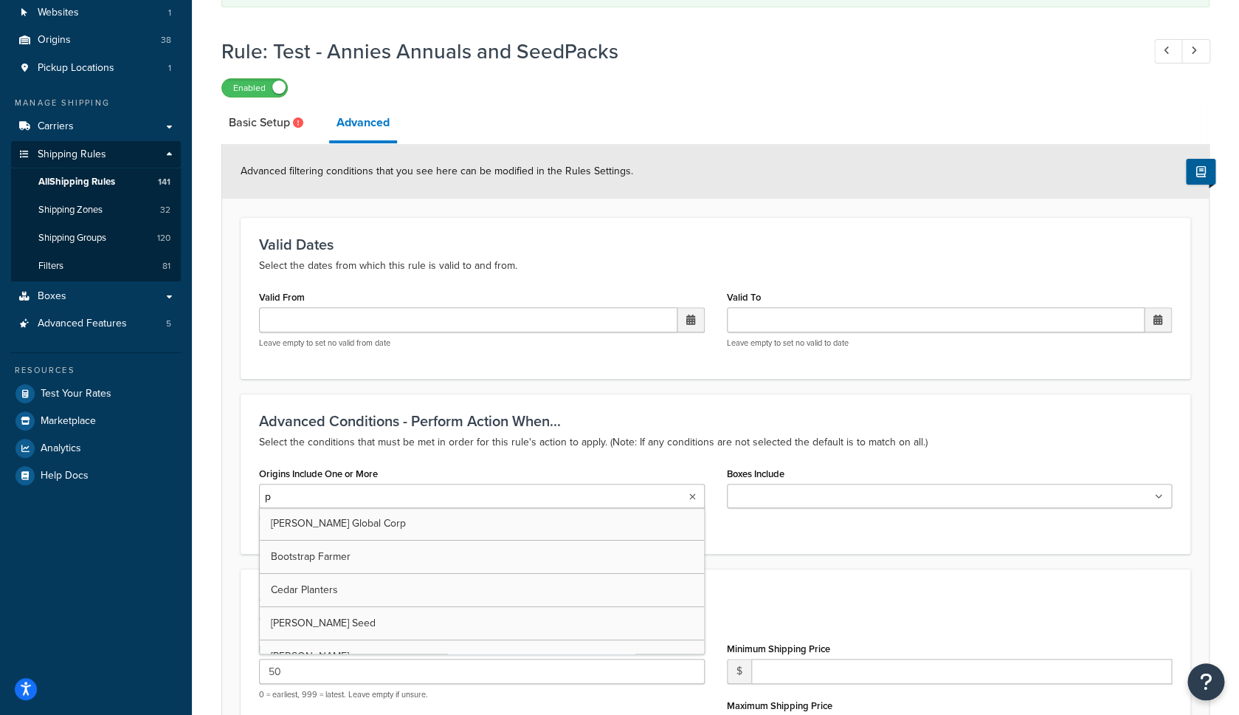
type input "pv"
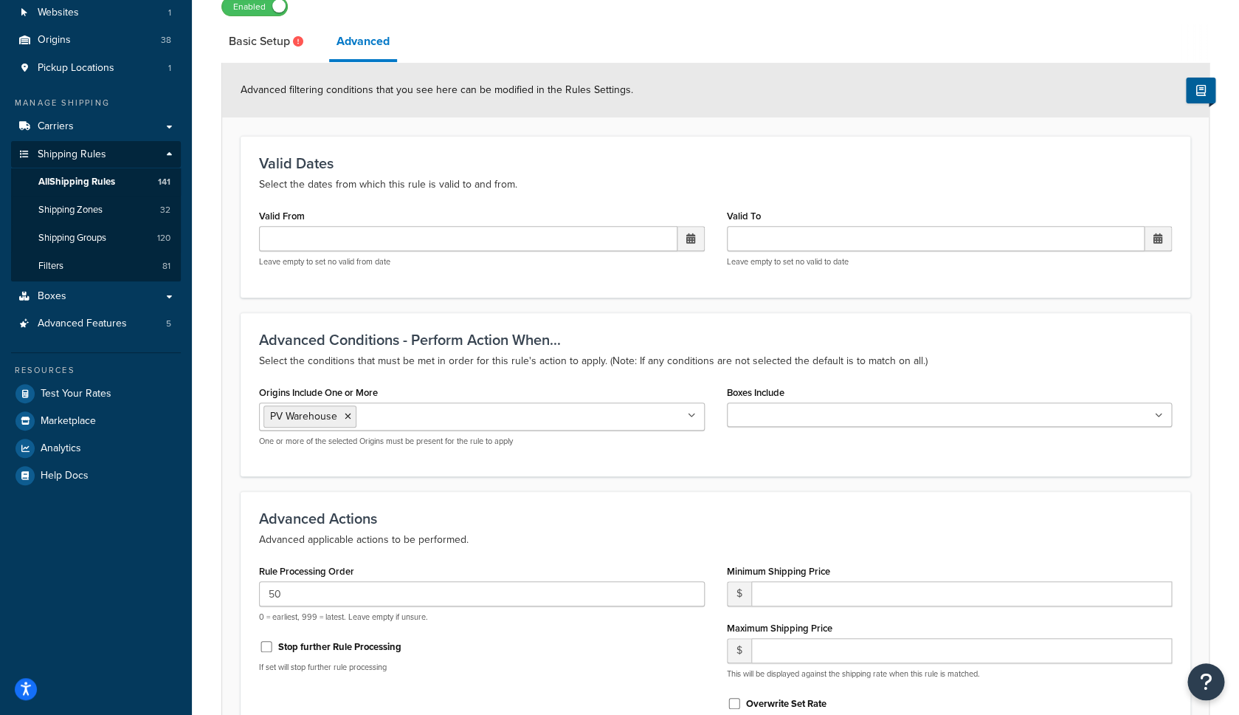
click at [750, 460] on div "Advanced Conditions - Perform Action When... Select the conditions that must be…" at bounding box center [716, 394] width 950 height 164
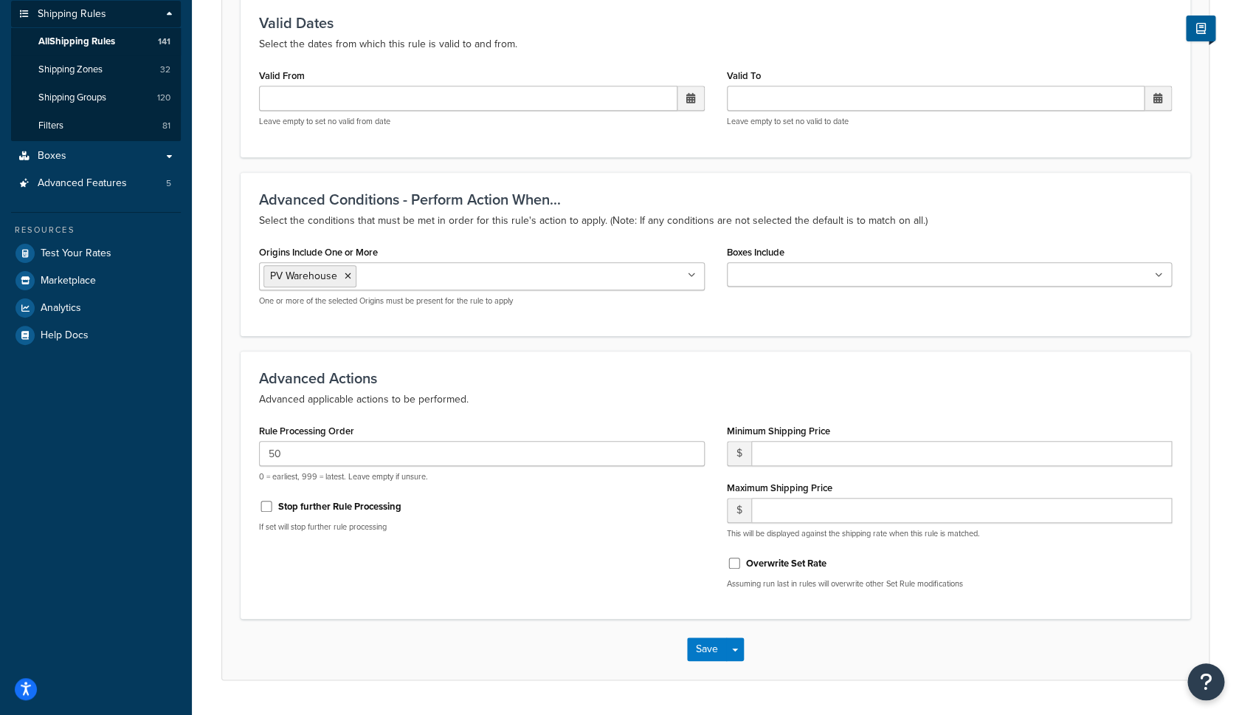
scroll to position [254, 0]
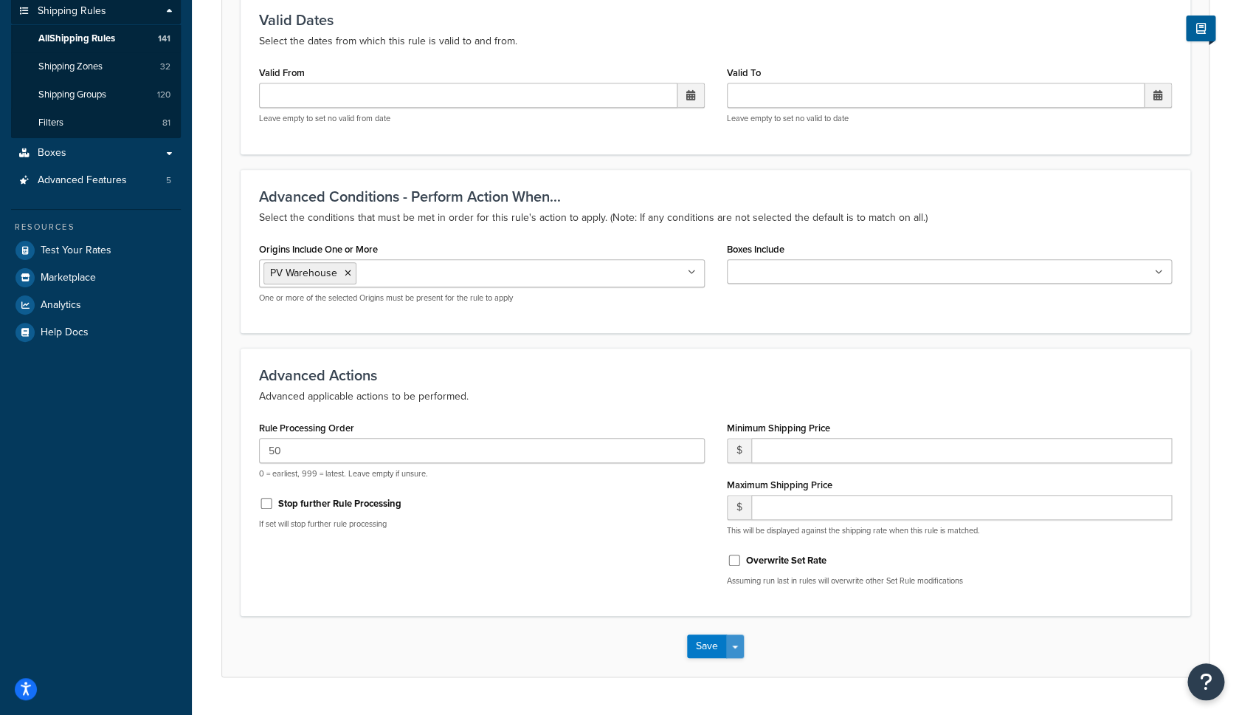
click at [737, 648] on span "button" at bounding box center [735, 646] width 6 height 3
click at [743, 669] on button "Save and Edit" at bounding box center [758, 673] width 142 height 31
select select "SHIPPING_GROUP"
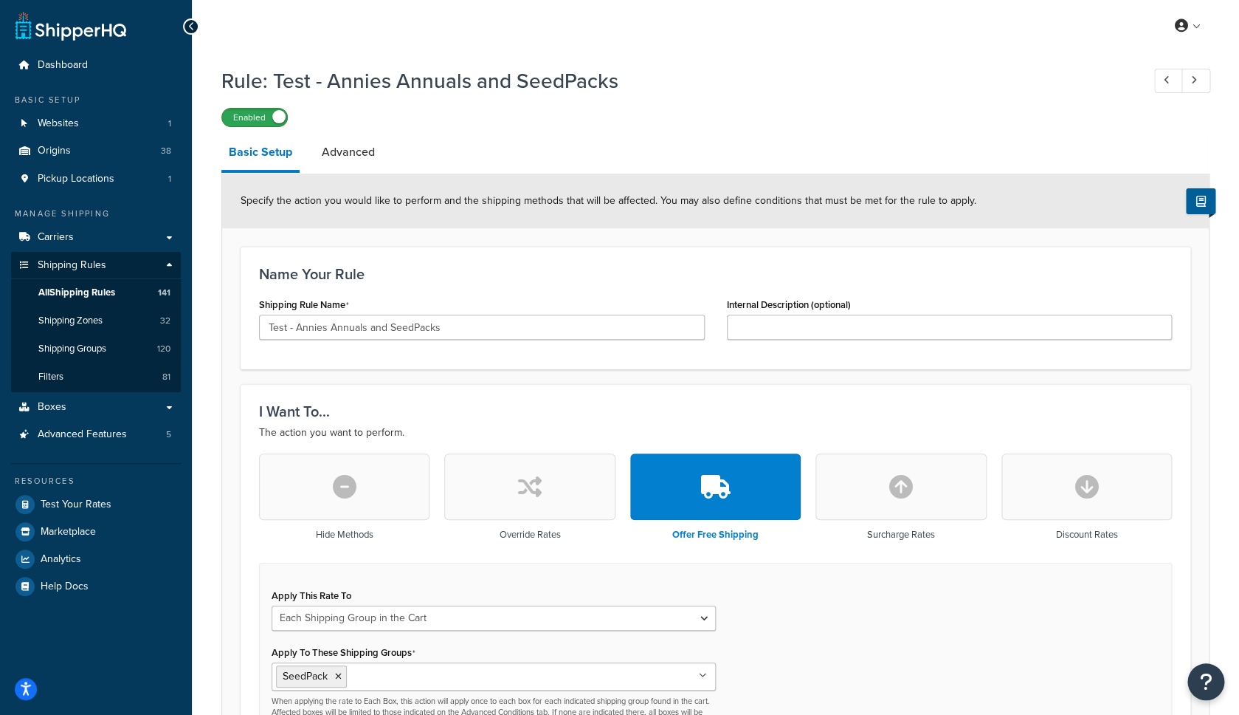
click at [255, 117] on label "Enabled" at bounding box center [254, 118] width 65 height 18
click at [271, 120] on label "Disabled" at bounding box center [254, 118] width 65 height 18
click at [362, 159] on link "Advanced" at bounding box center [348, 151] width 68 height 35
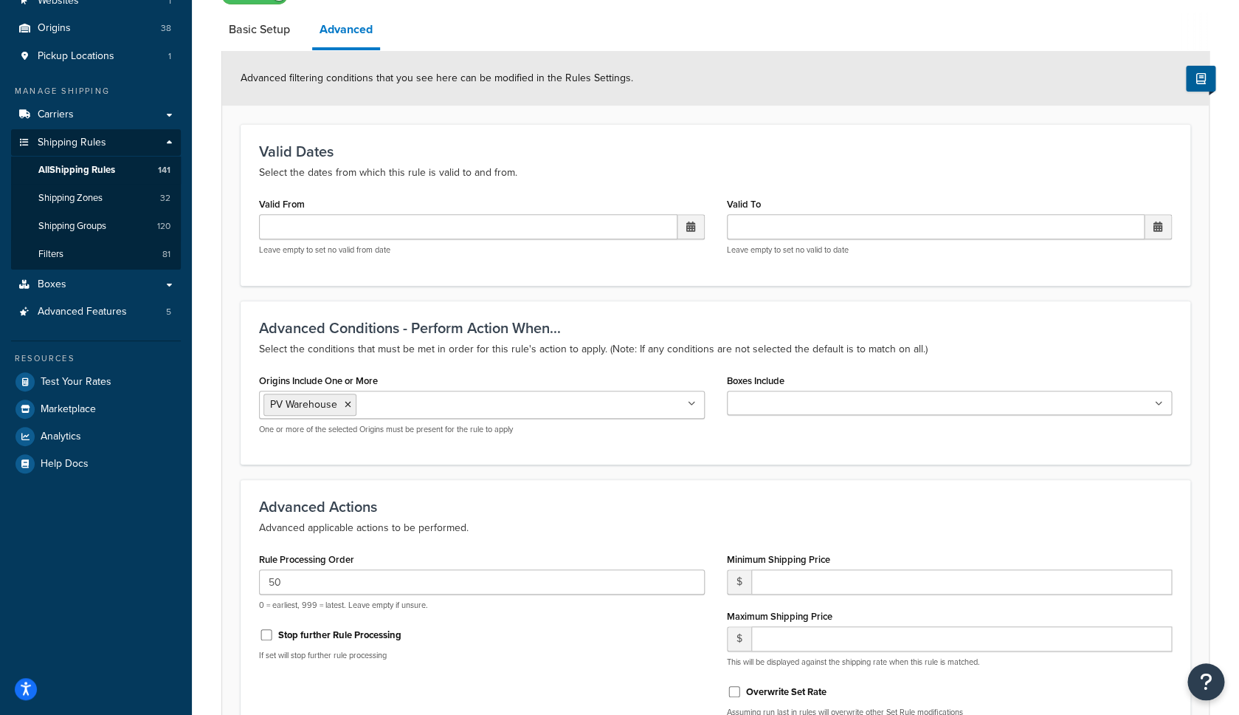
scroll to position [292, 0]
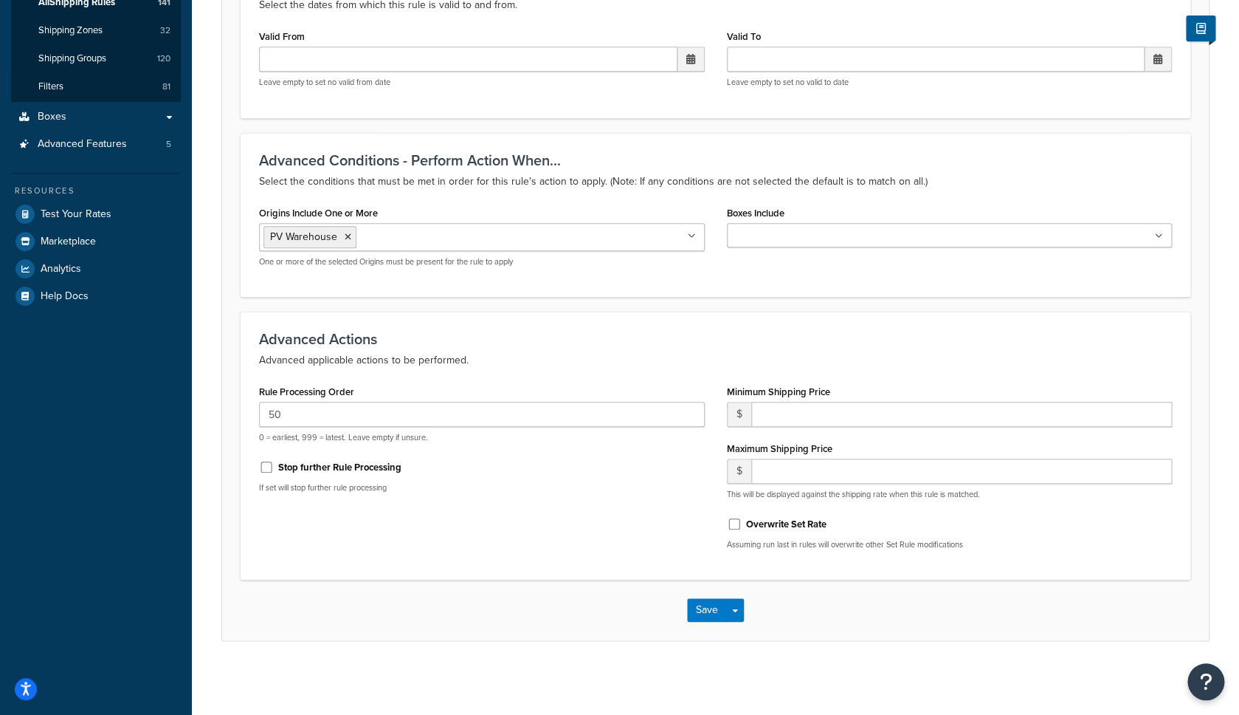
click at [331, 464] on label "Stop further Rule Processing" at bounding box center [339, 467] width 123 height 13
click at [274, 464] on input "Stop further Rule Processing" at bounding box center [266, 466] width 15 height 11
checkbox input "true"
click at [740, 607] on button "Save Dropdown" at bounding box center [735, 610] width 18 height 24
click at [734, 627] on button "Save and Edit" at bounding box center [758, 637] width 142 height 31
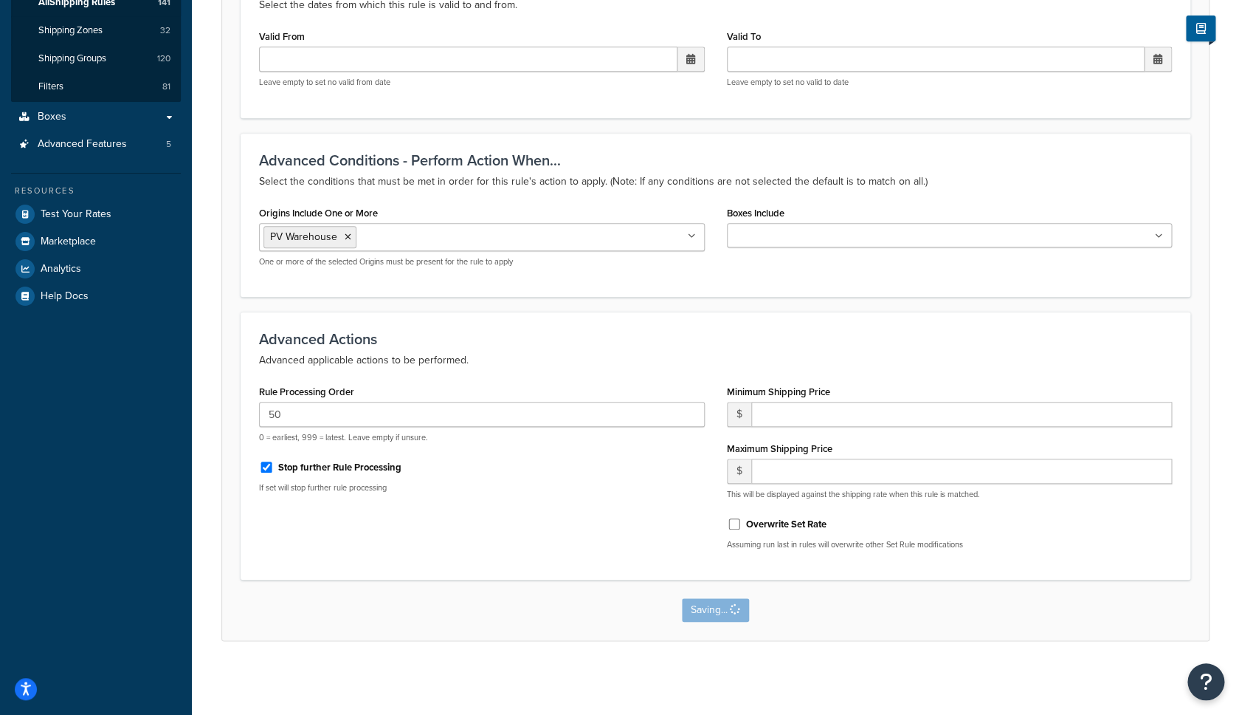
scroll to position [0, 0]
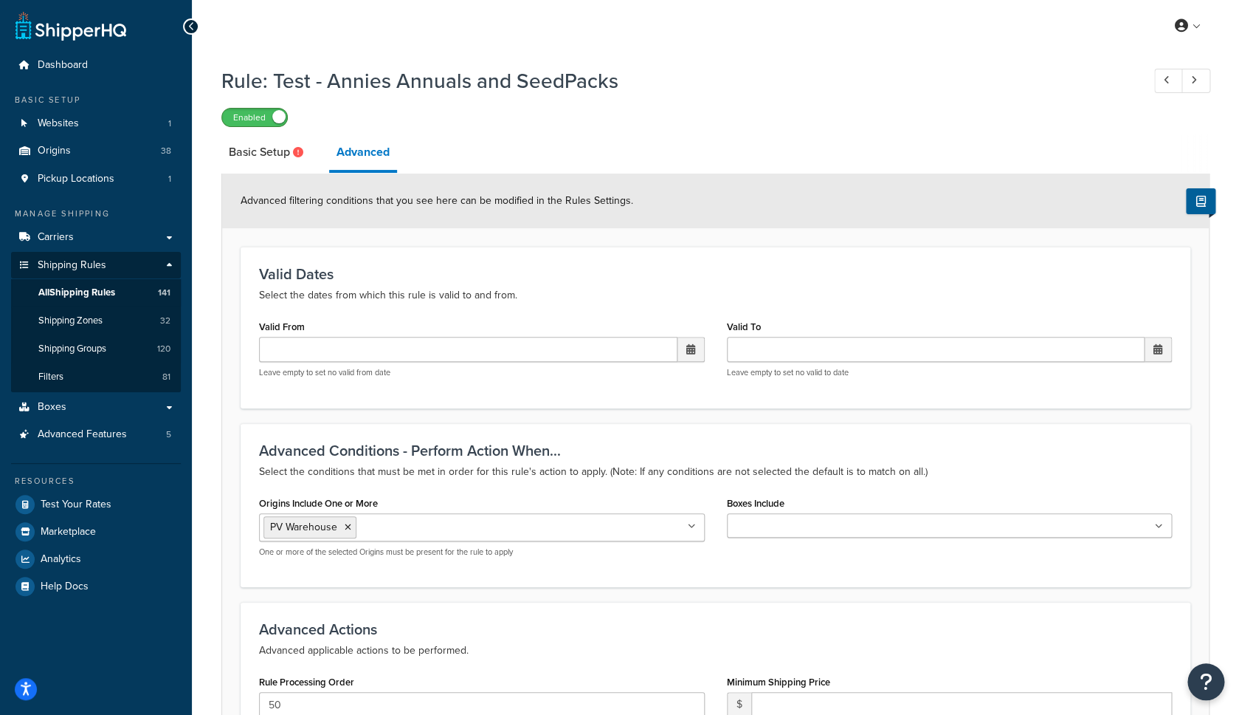
click at [274, 117] on span at bounding box center [278, 116] width 13 height 13
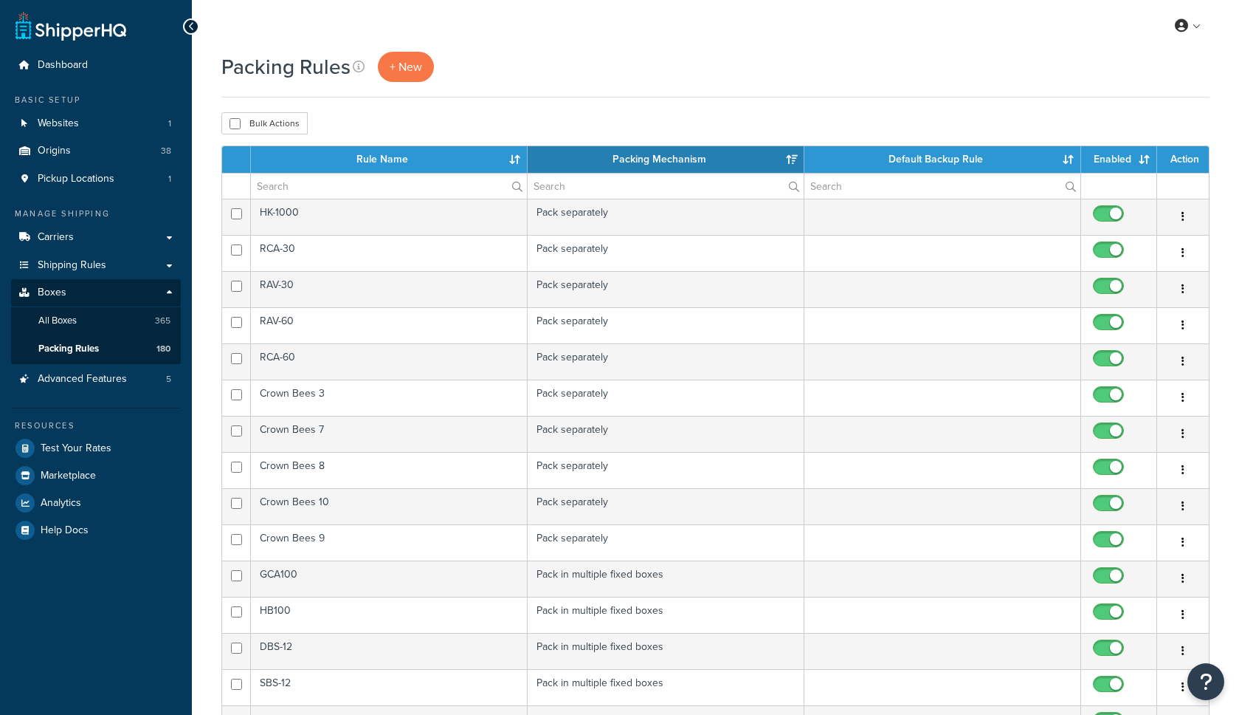
select select "15"
click at [346, 187] on input "text" at bounding box center [389, 185] width 276 height 25
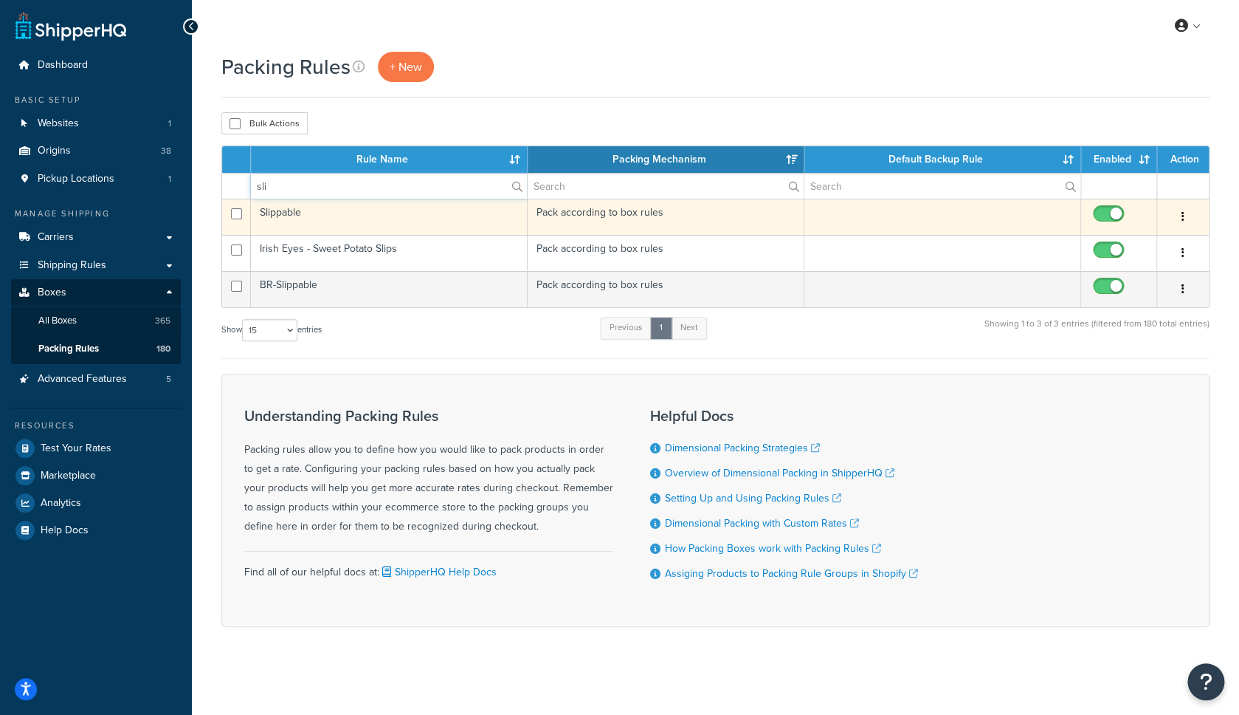
type input "sli"
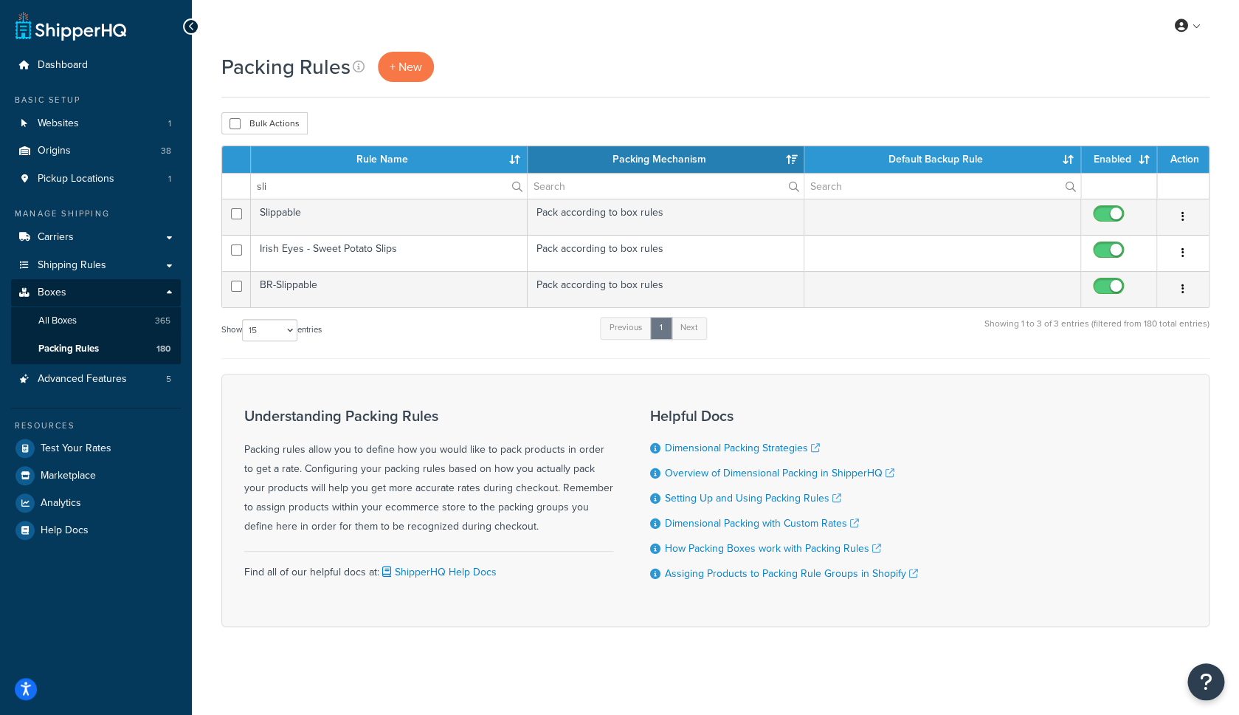
click at [1182, 217] on icon "button" at bounding box center [1183, 216] width 3 height 10
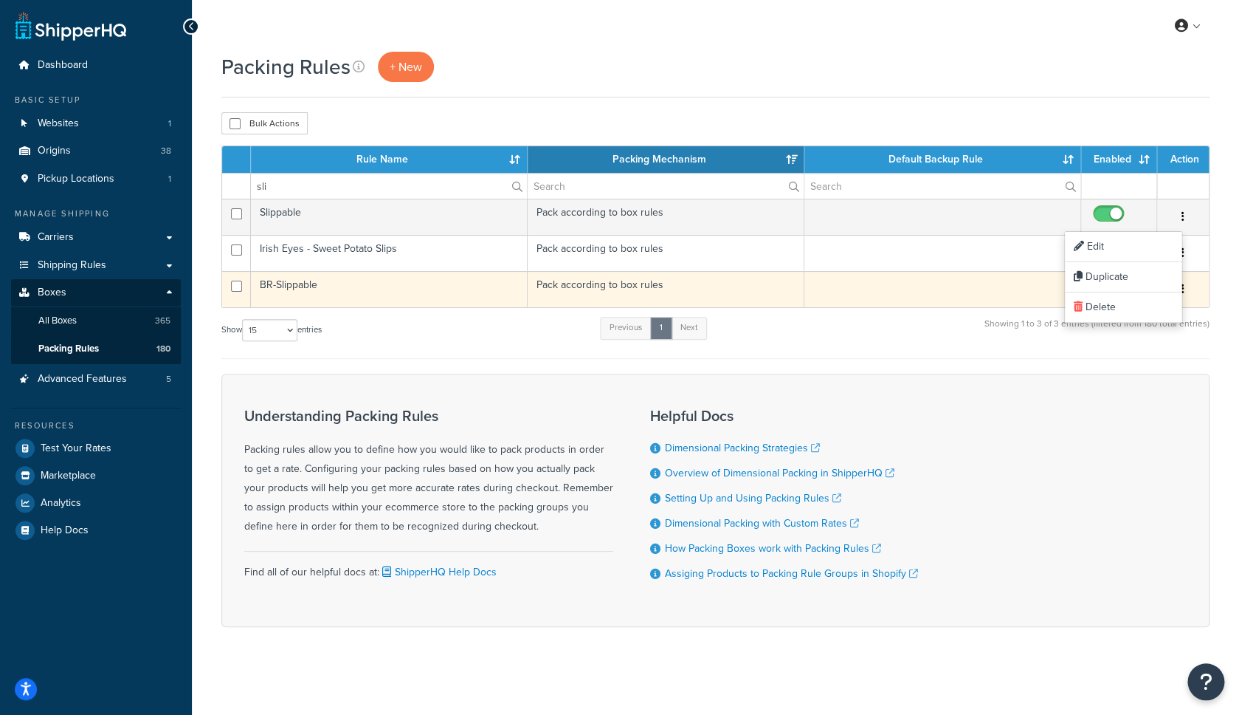
click at [1187, 291] on button "button" at bounding box center [1183, 290] width 21 height 24
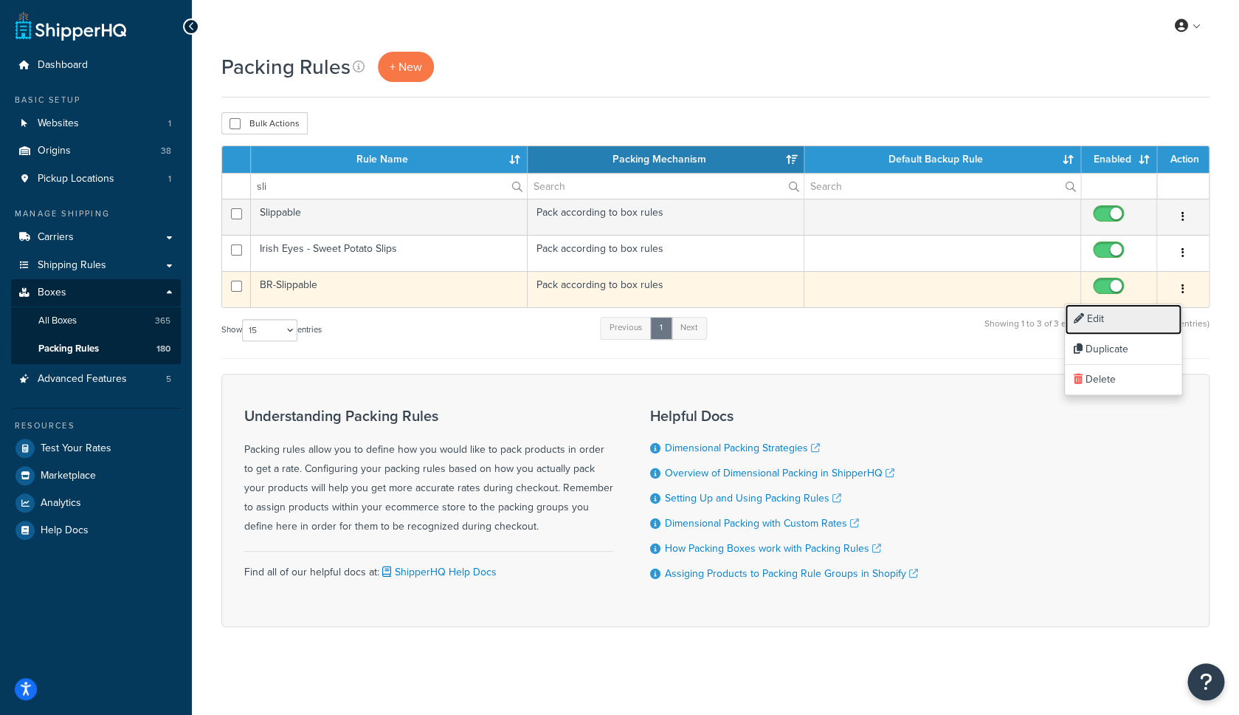
click at [1145, 315] on link "Edit" at bounding box center [1123, 319] width 117 height 30
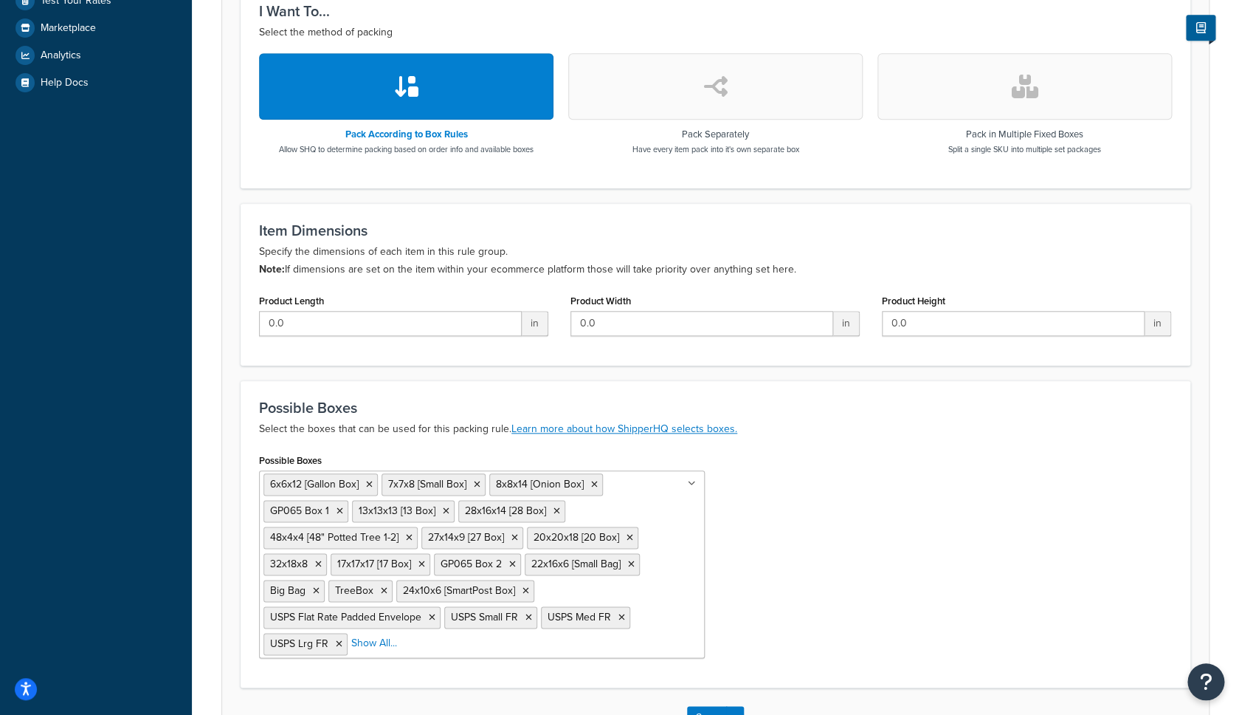
scroll to position [461, 0]
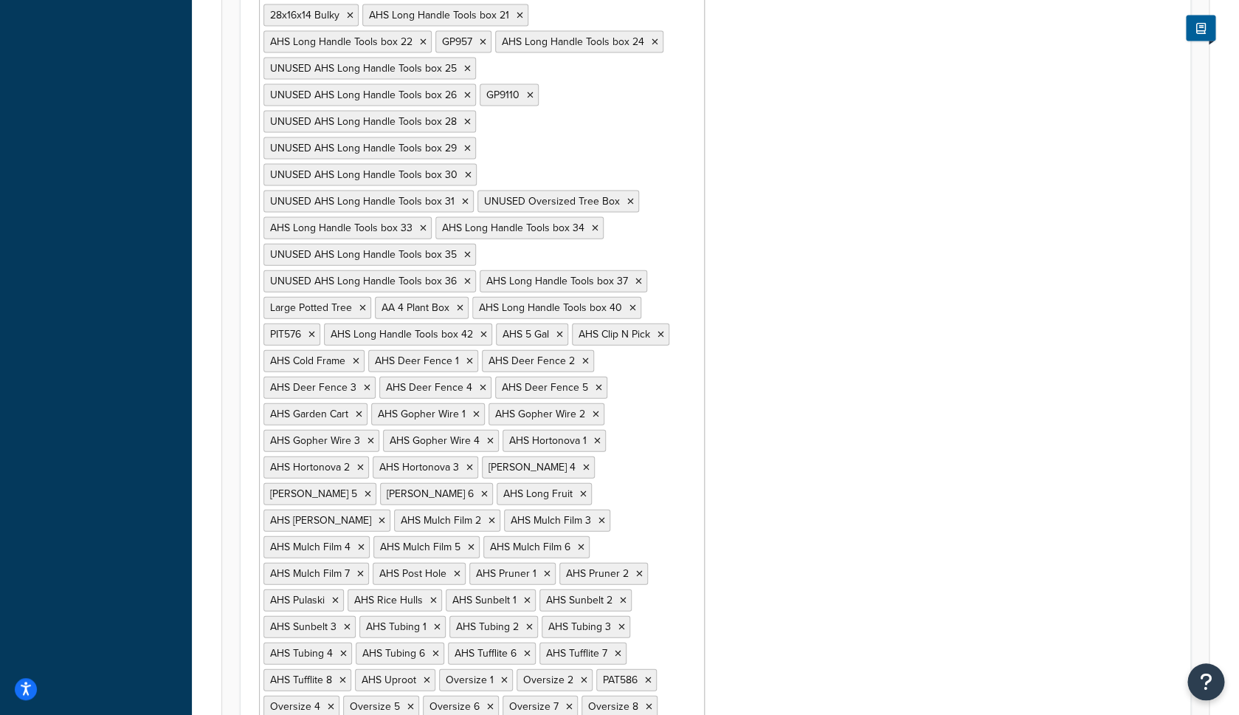
scroll to position [1284, 0]
